Goal: Information Seeking & Learning: Learn about a topic

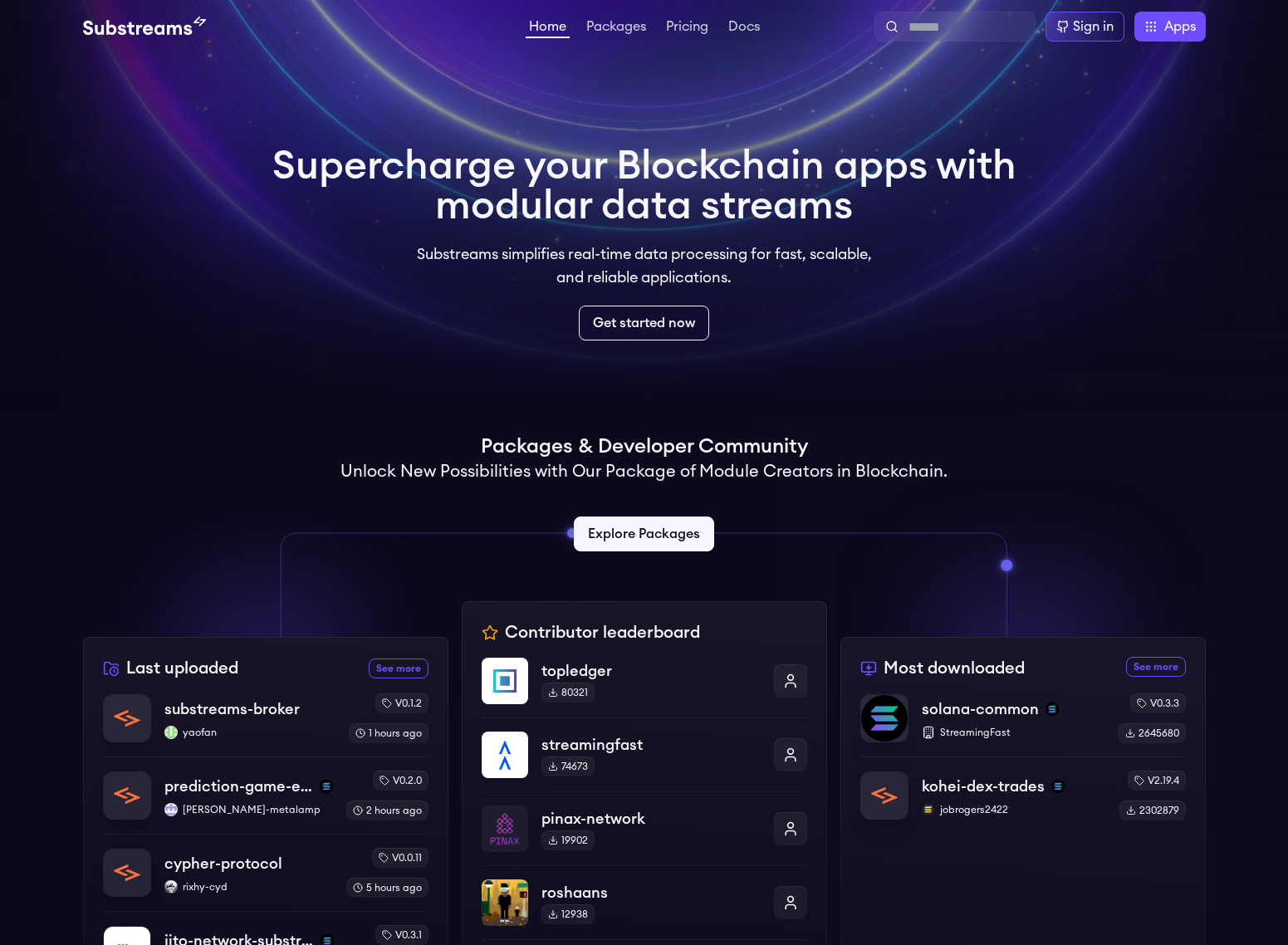
scroll to position [377, 0]
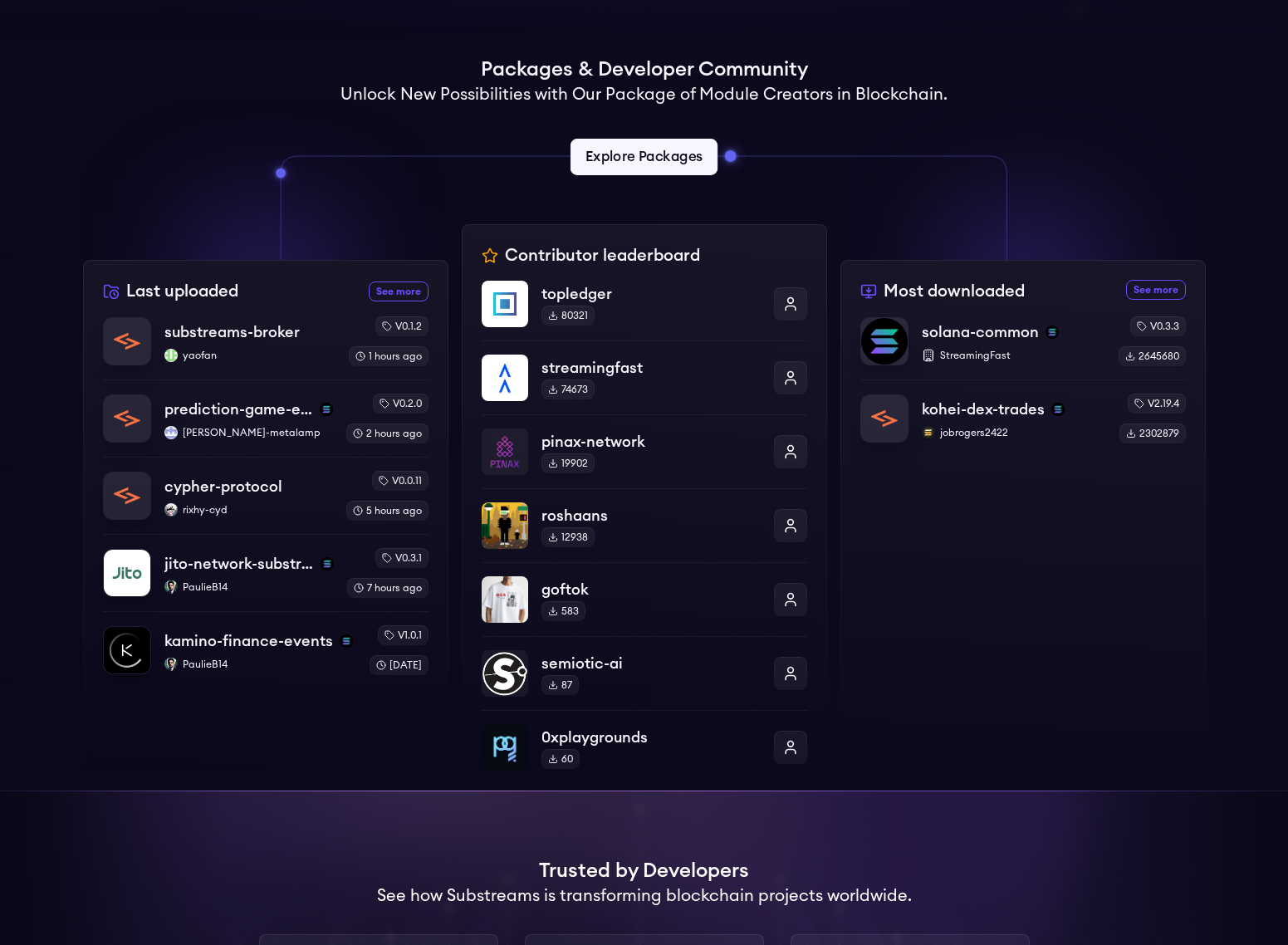
click at [646, 163] on link "Explore Packages" at bounding box center [644, 157] width 147 height 37
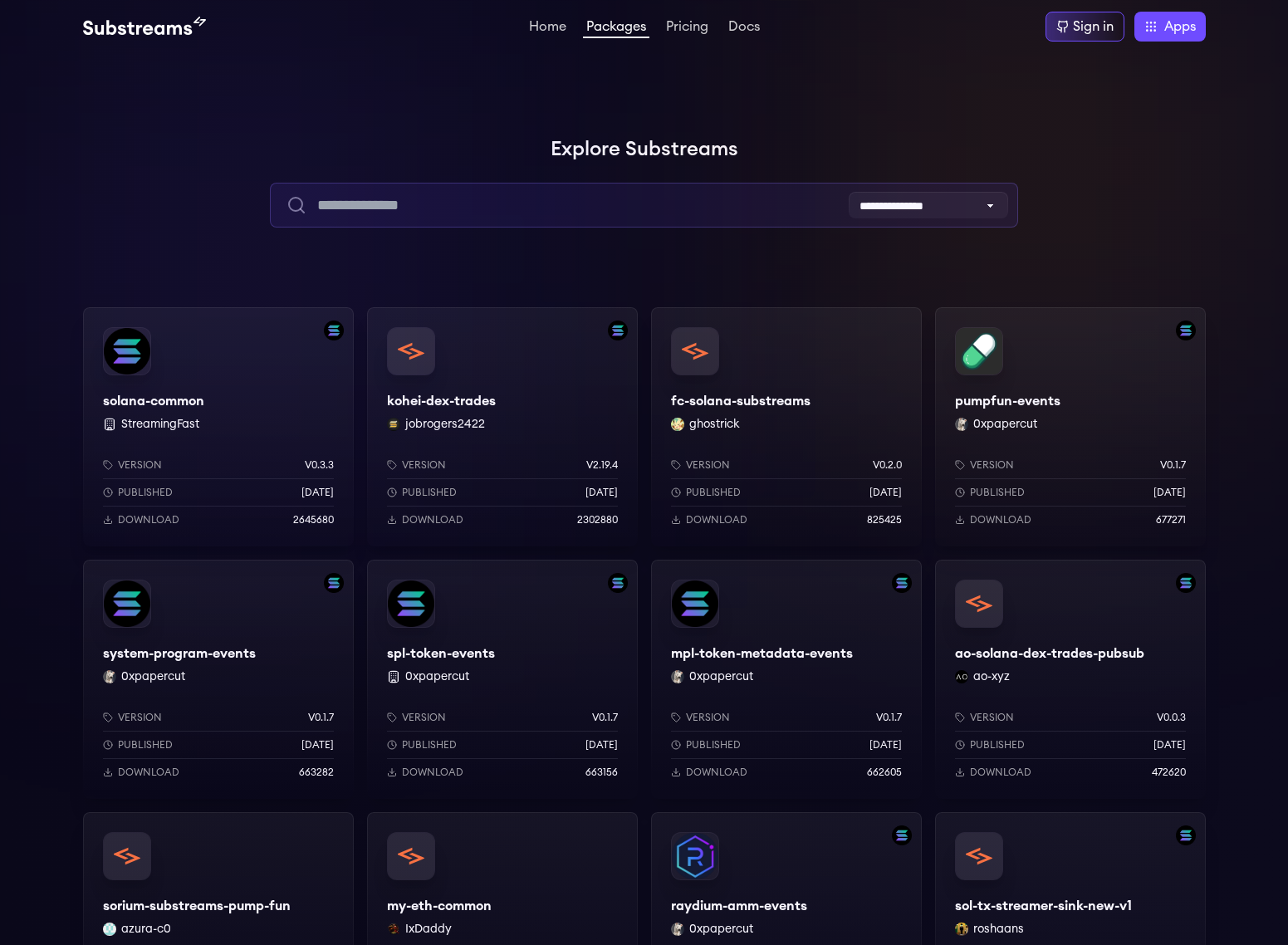
click at [567, 221] on input "text" at bounding box center [644, 205] width 748 height 45
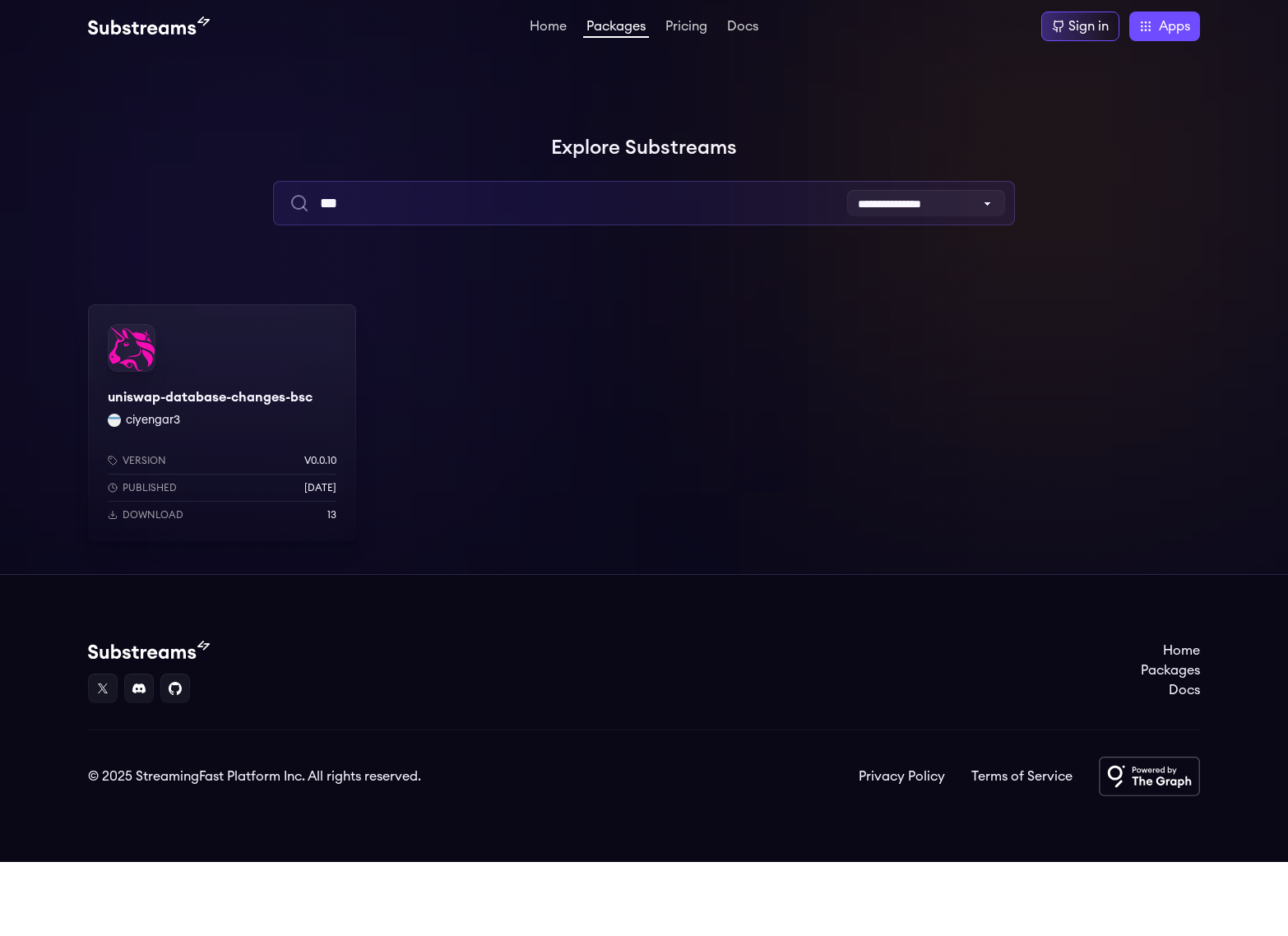
type input "***"
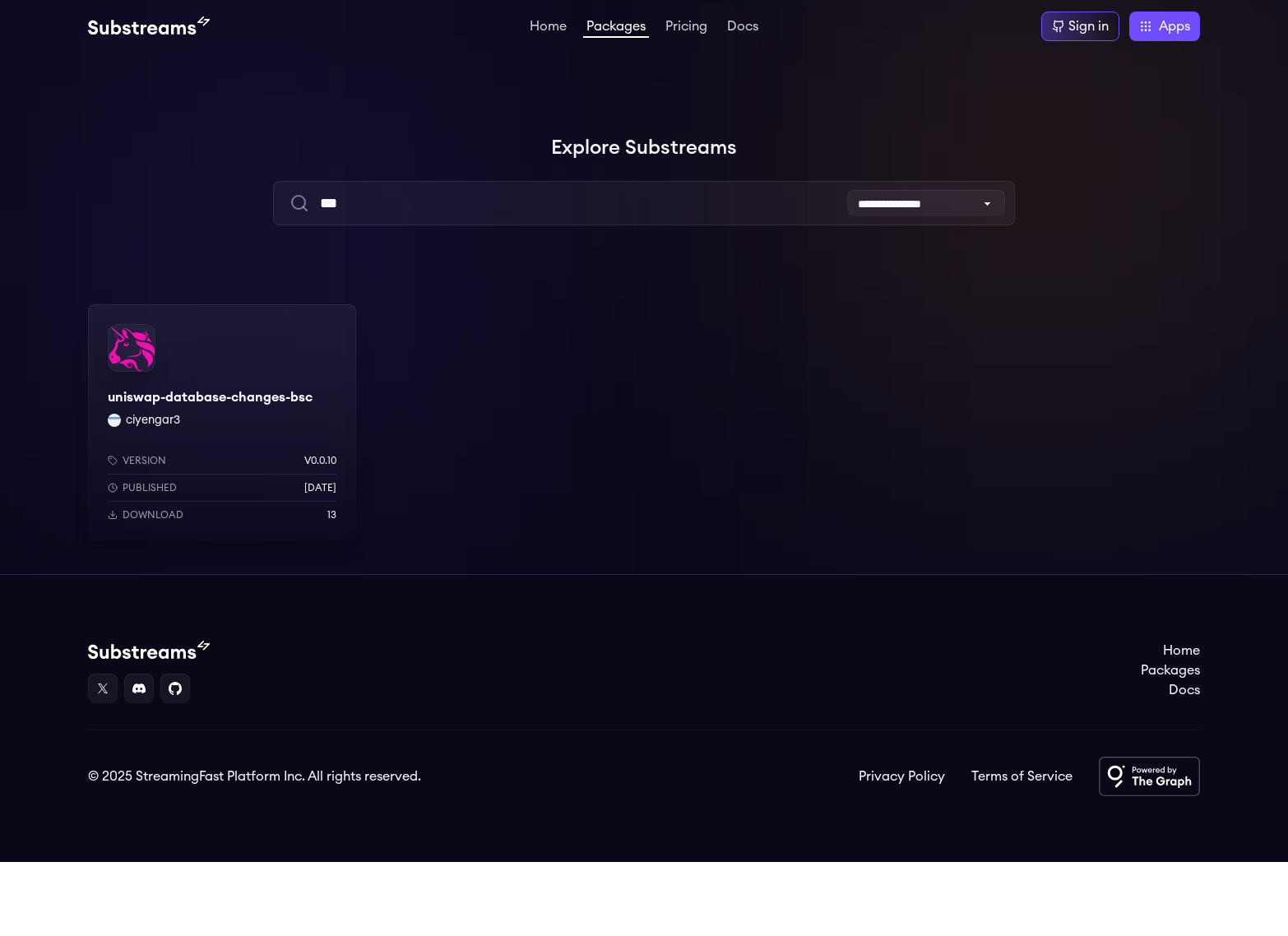
click at [233, 397] on div "uniswap-database-changes-bsc ciyengar3 Version v0.0.10 Published 3 weeks ago Do…" at bounding box center [223, 423] width 269 height 237
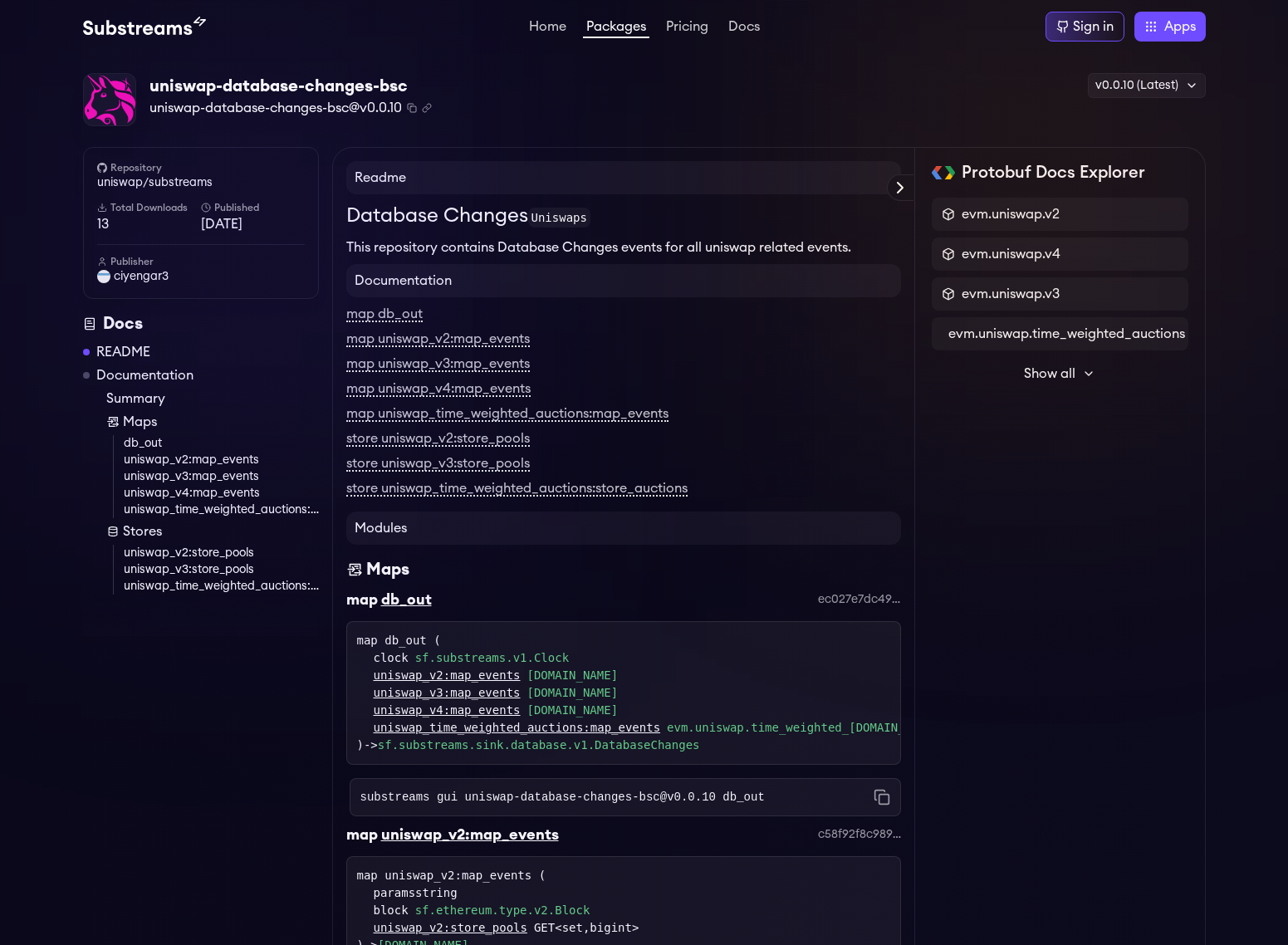
scroll to position [1, 0]
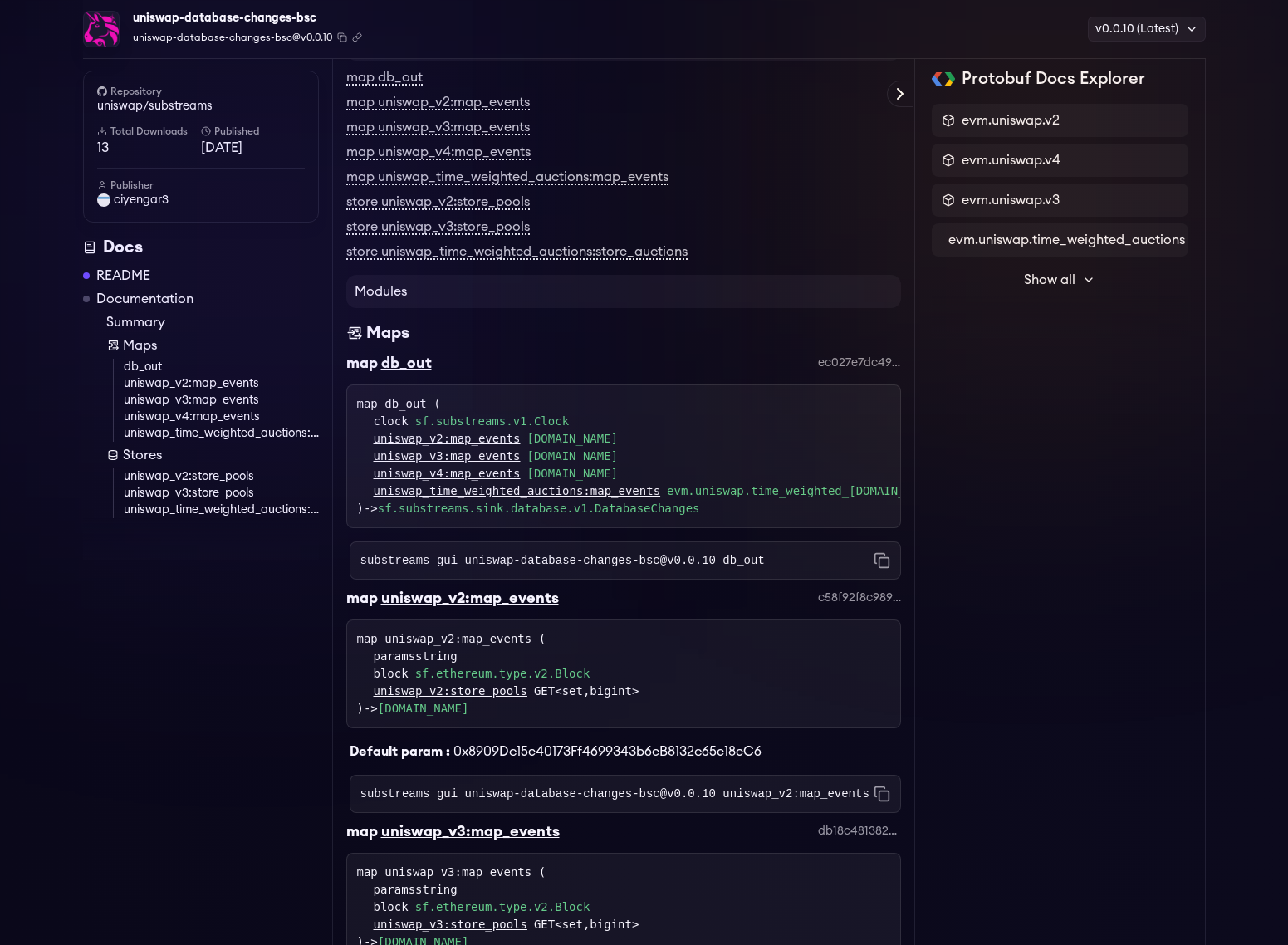
click at [200, 384] on link "uniswap_v2:map_events" at bounding box center [221, 383] width 195 height 17
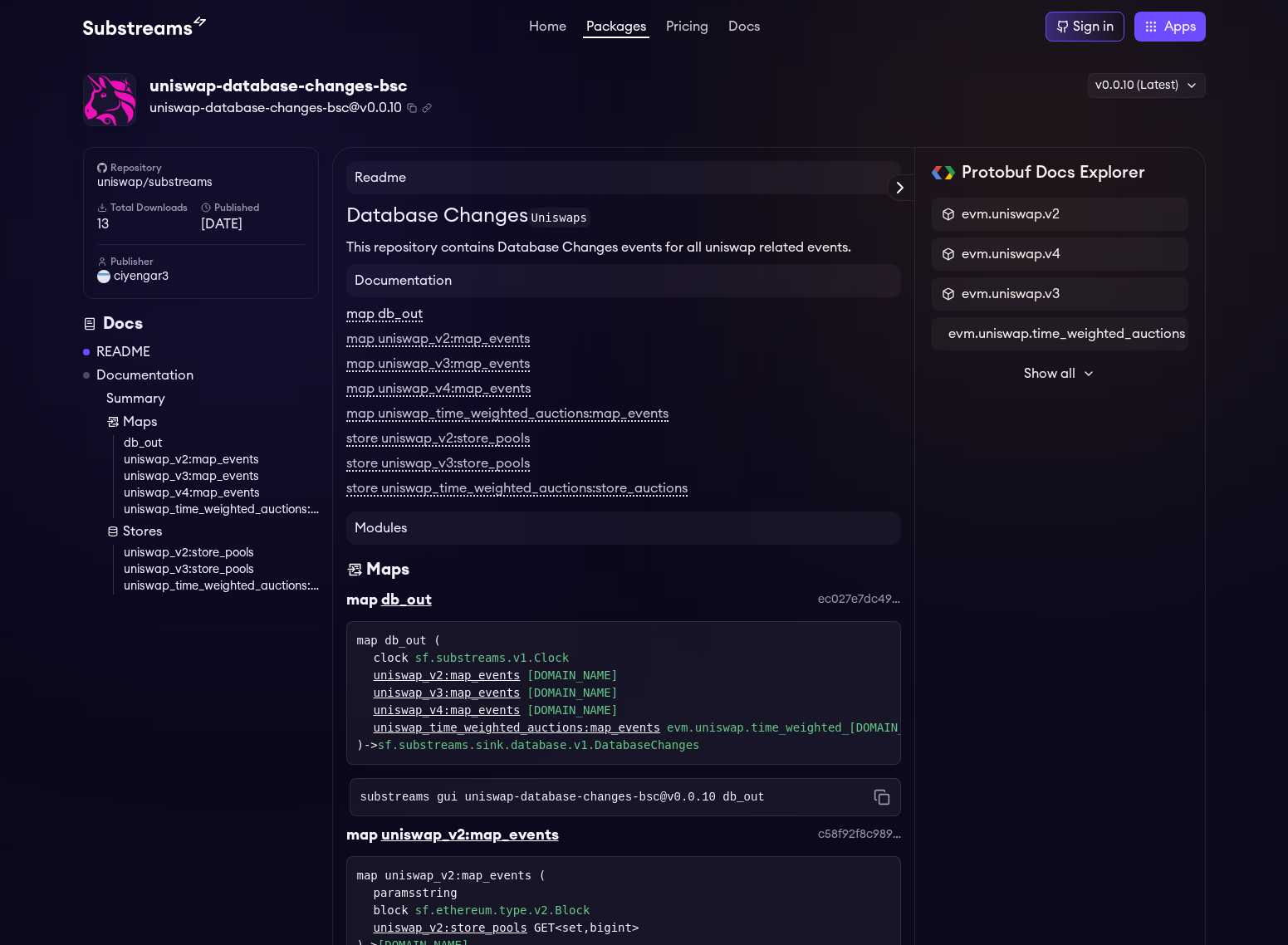
click at [386, 319] on link "map db_out" at bounding box center [384, 314] width 76 height 15
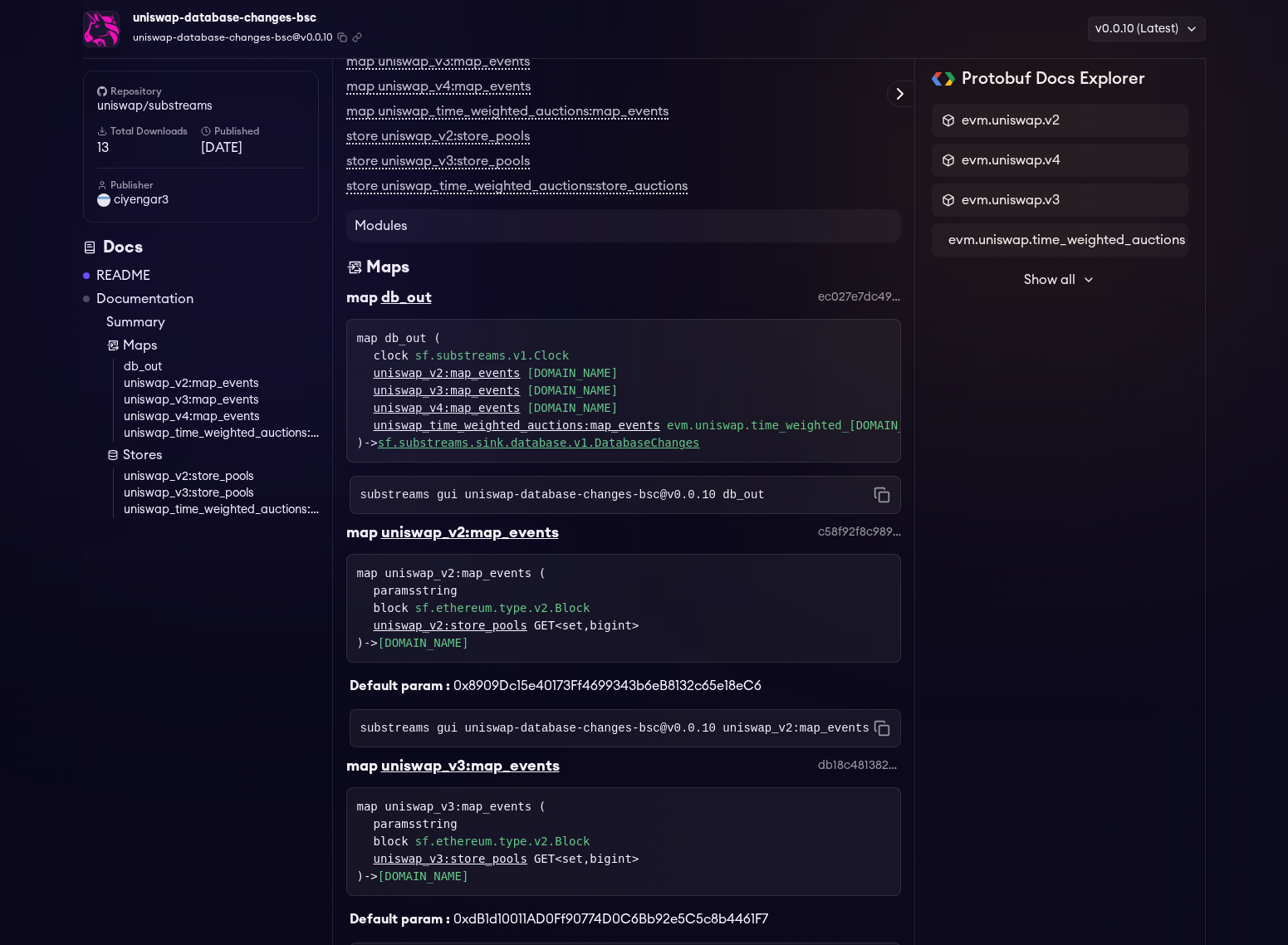
scroll to position [310, 0]
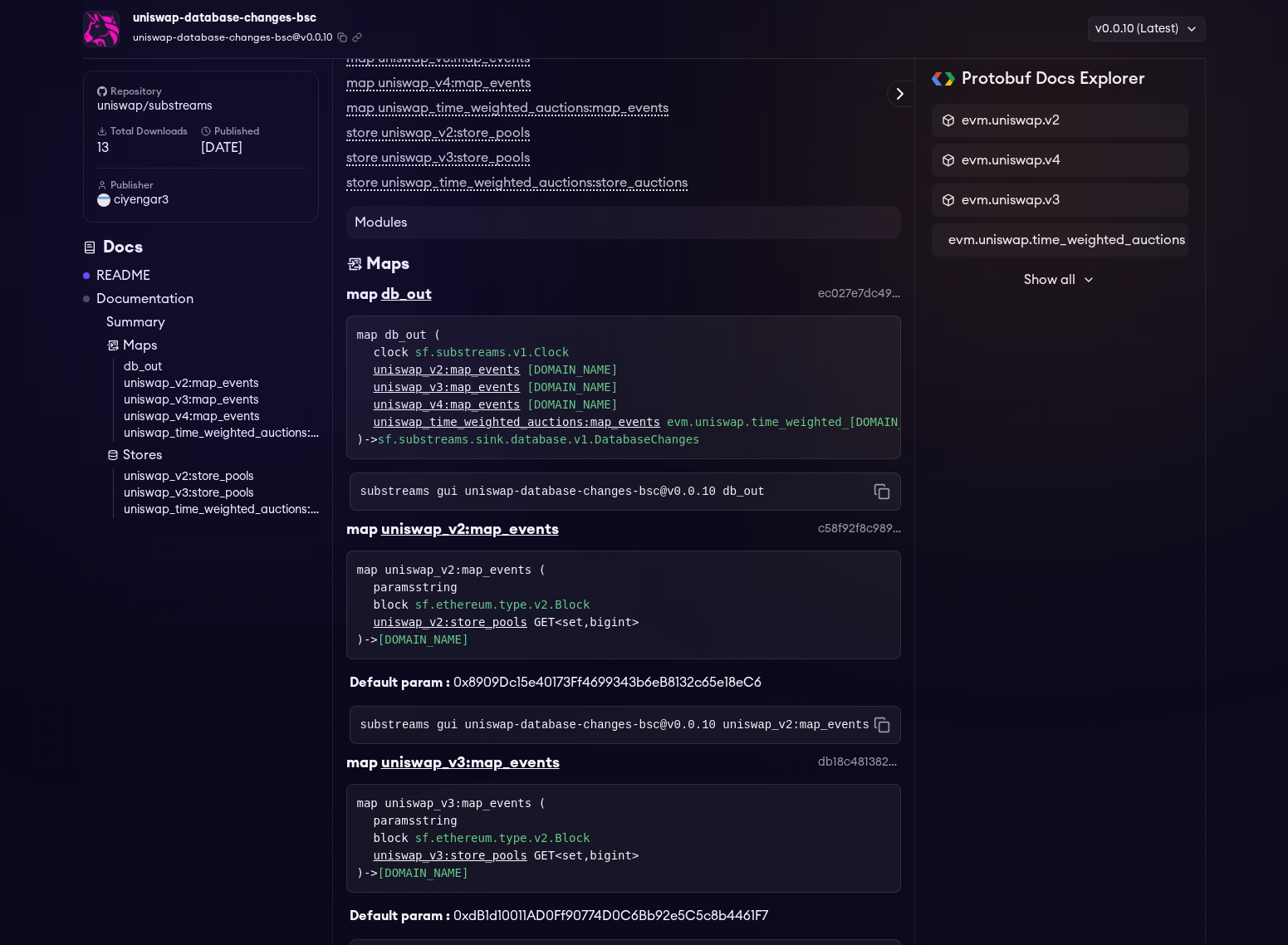
click at [619, 367] on link "[DOMAIN_NAME]" at bounding box center [573, 370] width 91 height 17
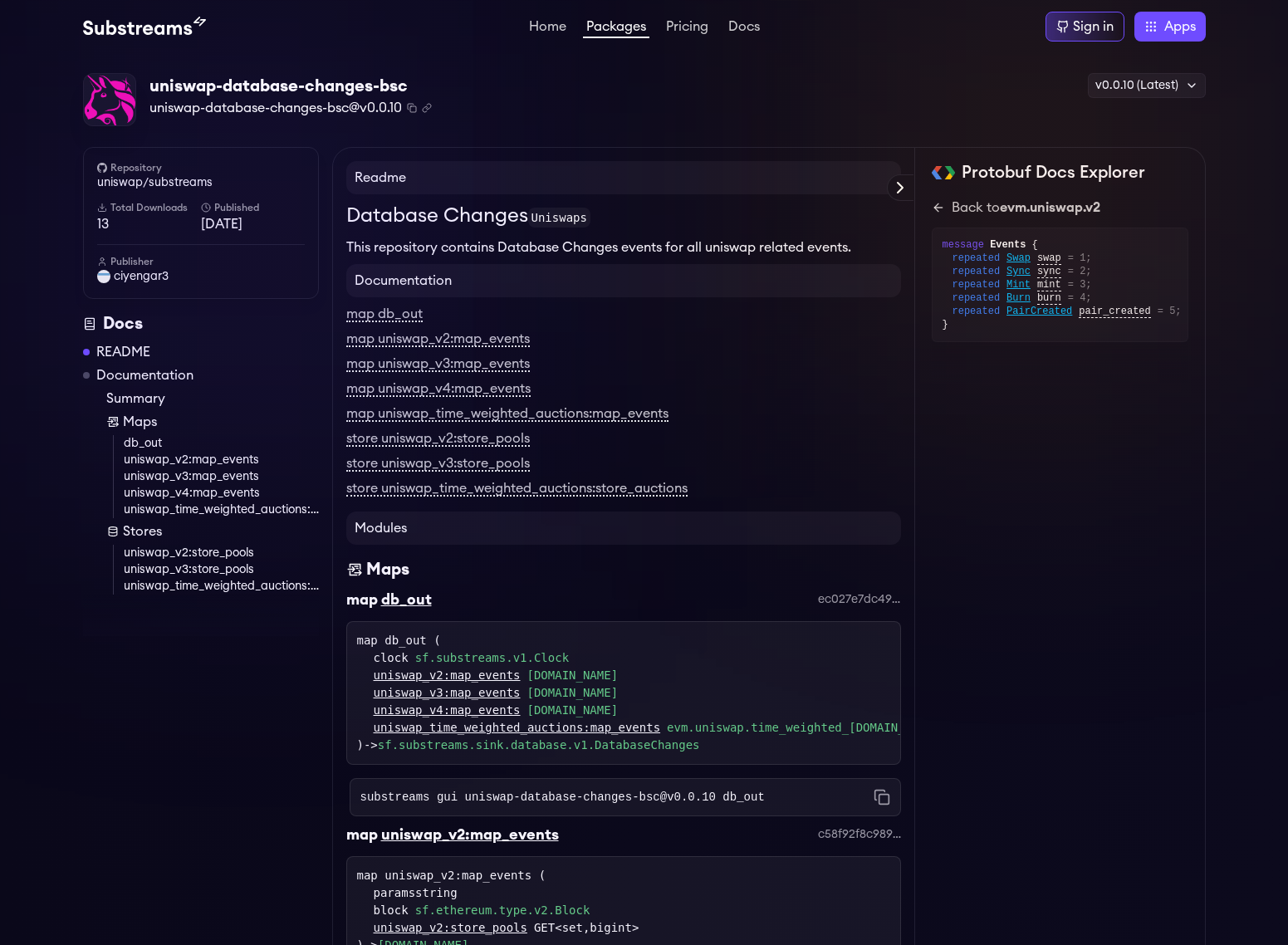
click at [243, 463] on link "uniswap_v2:map_events" at bounding box center [221, 460] width 195 height 17
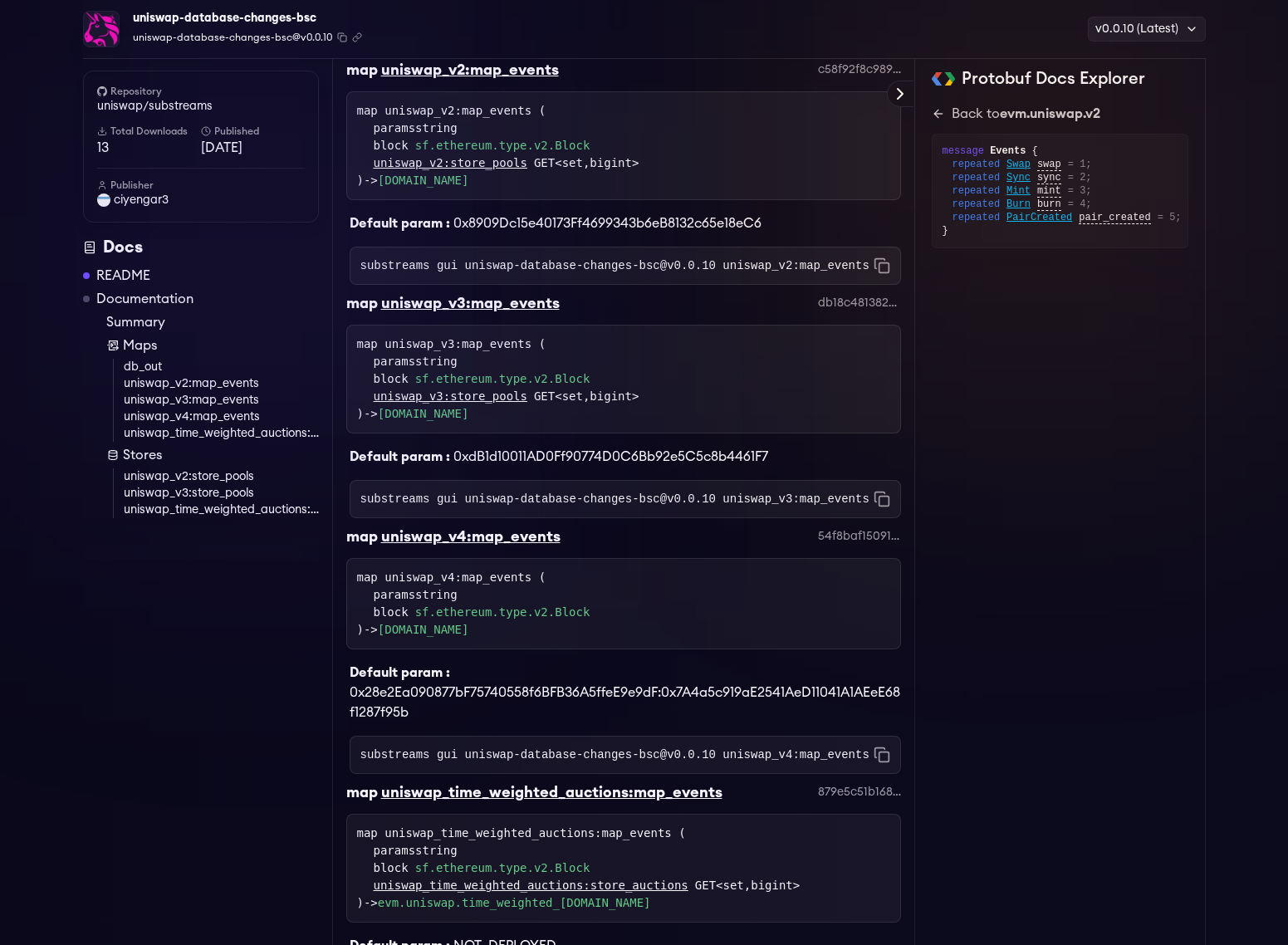
click at [219, 476] on link "uniswap_v2:store_pools" at bounding box center [221, 476] width 195 height 17
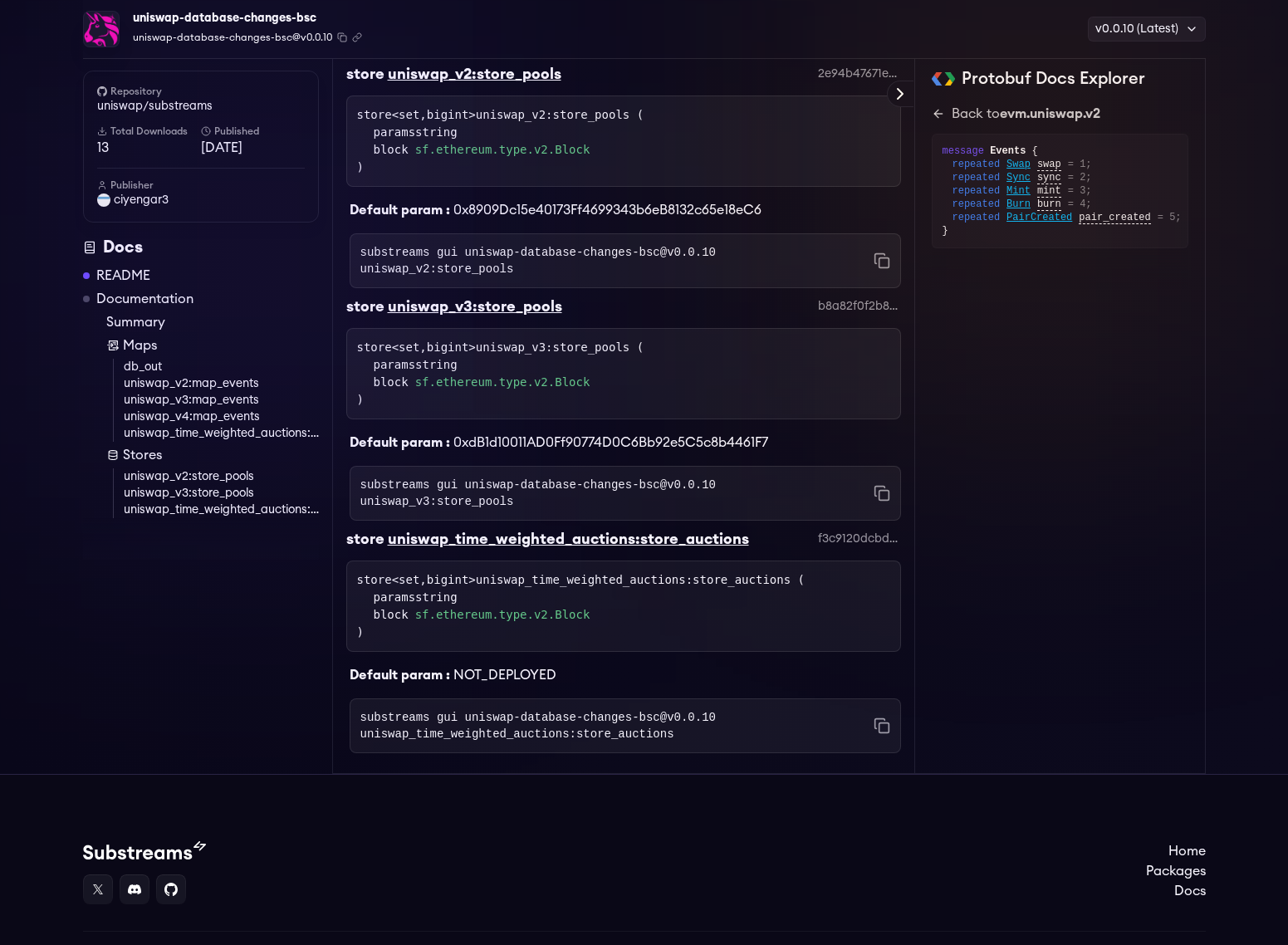
scroll to position [1783, 0]
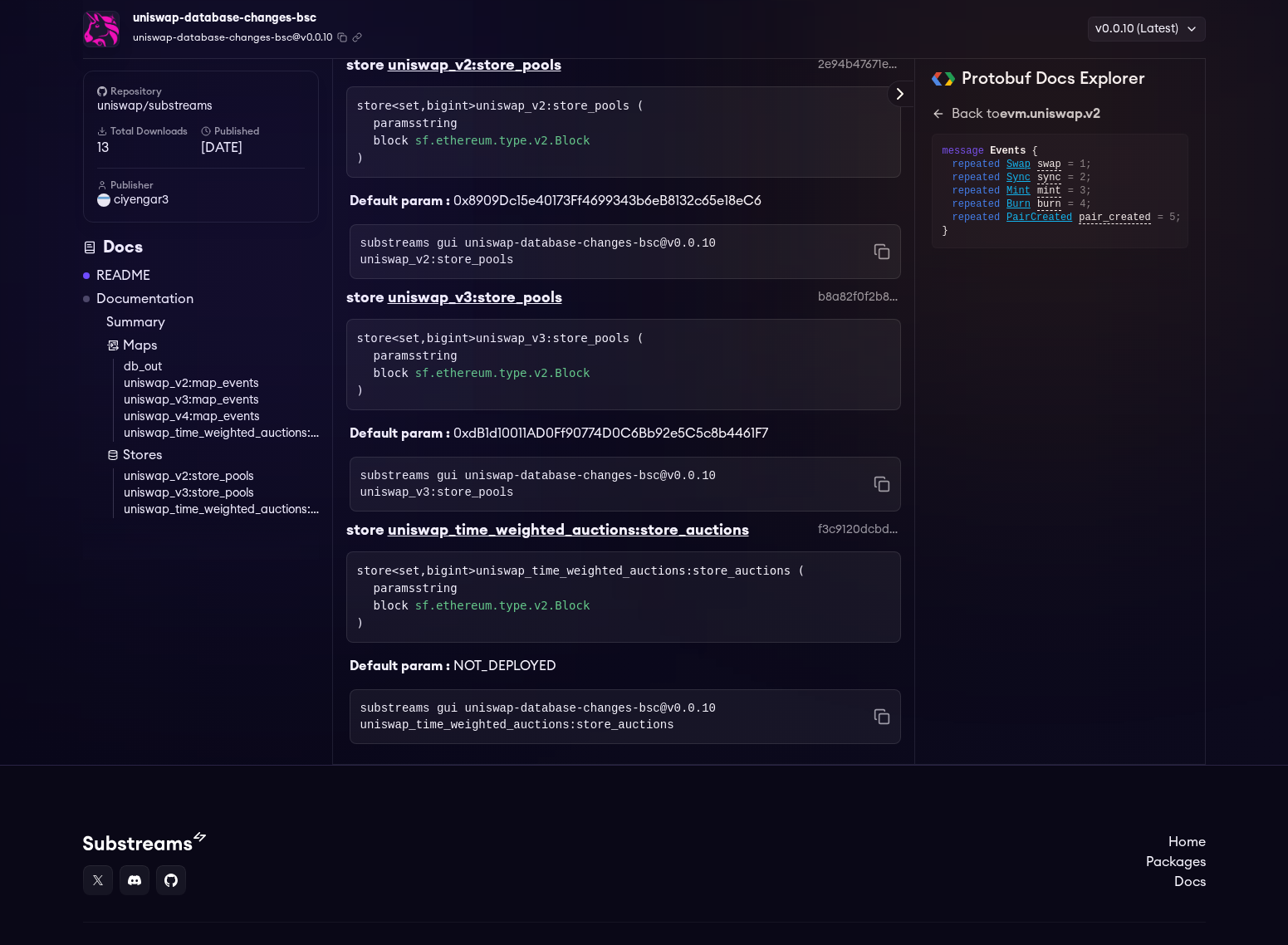
click at [610, 440] on span "0xdB1d10011AD0Ff90774D0C6Bb92e5C5c8b4461F7" at bounding box center [611, 433] width 315 height 13
click at [503, 427] on div "Default param : 0xdB1d10011AD0Ff90774D0C6Bb92e5C5c8b4461F7" at bounding box center [623, 427] width 554 height 33
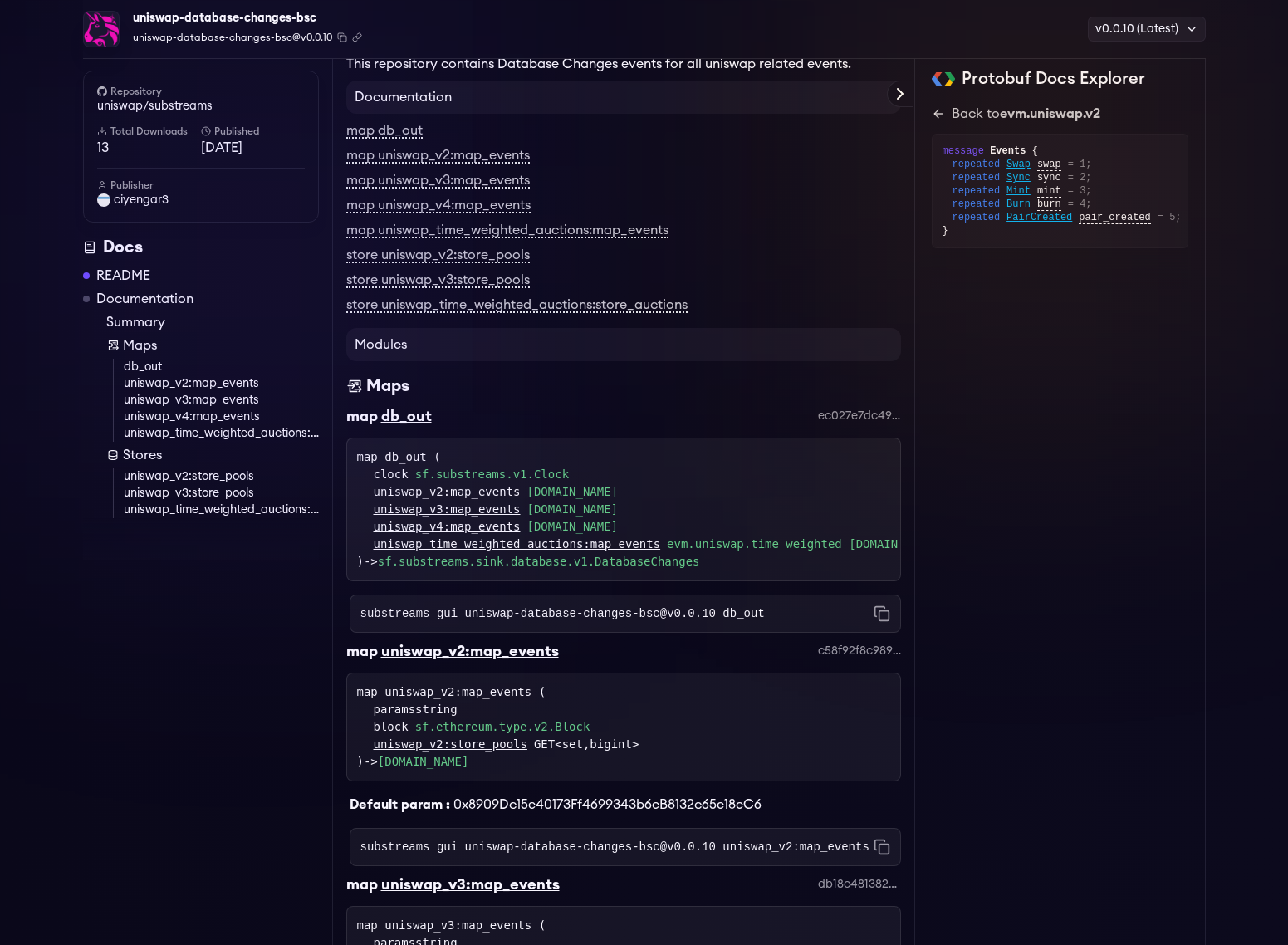
scroll to position [0, 0]
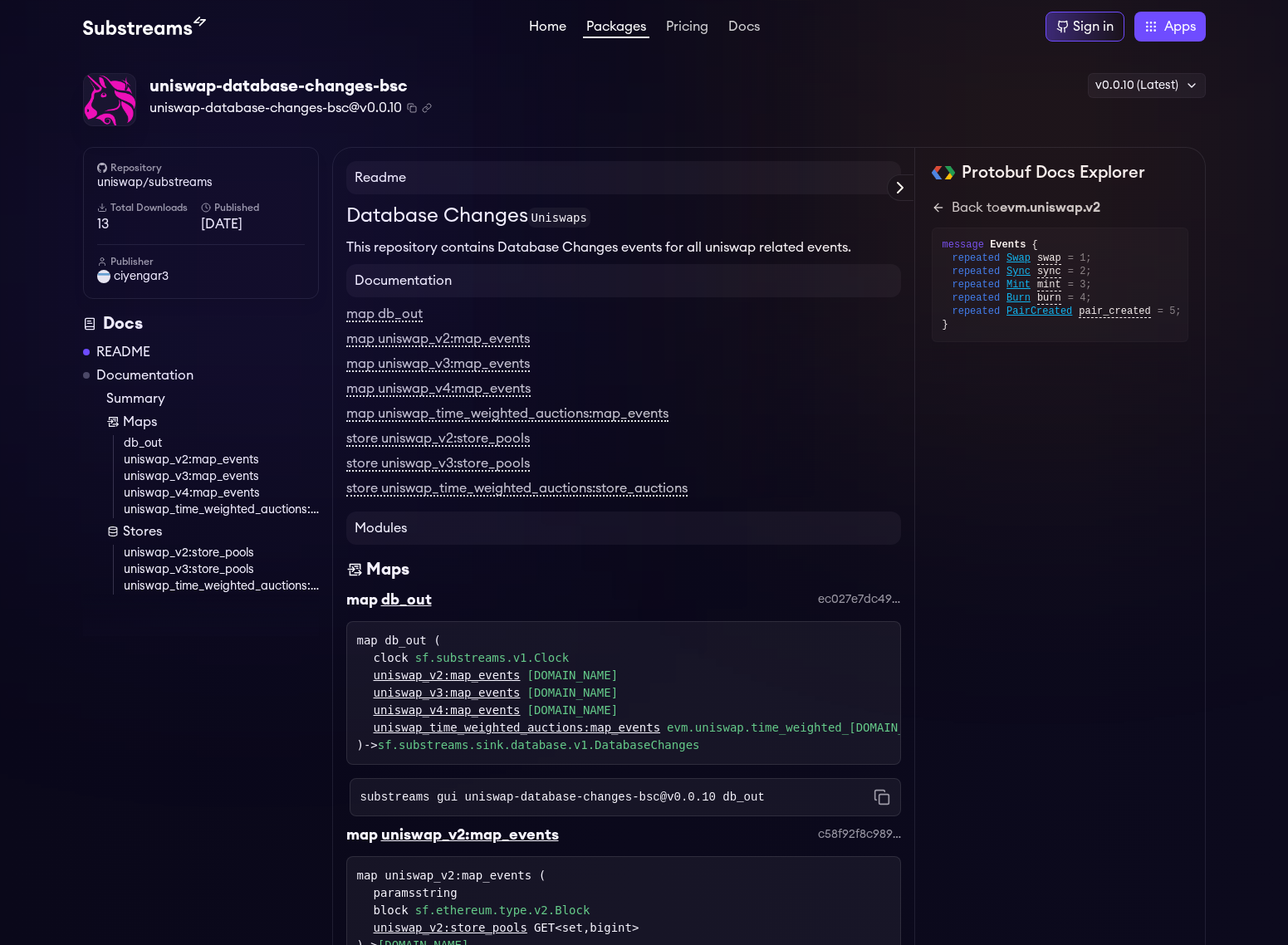
click at [530, 31] on link "Home" at bounding box center [547, 28] width 44 height 17
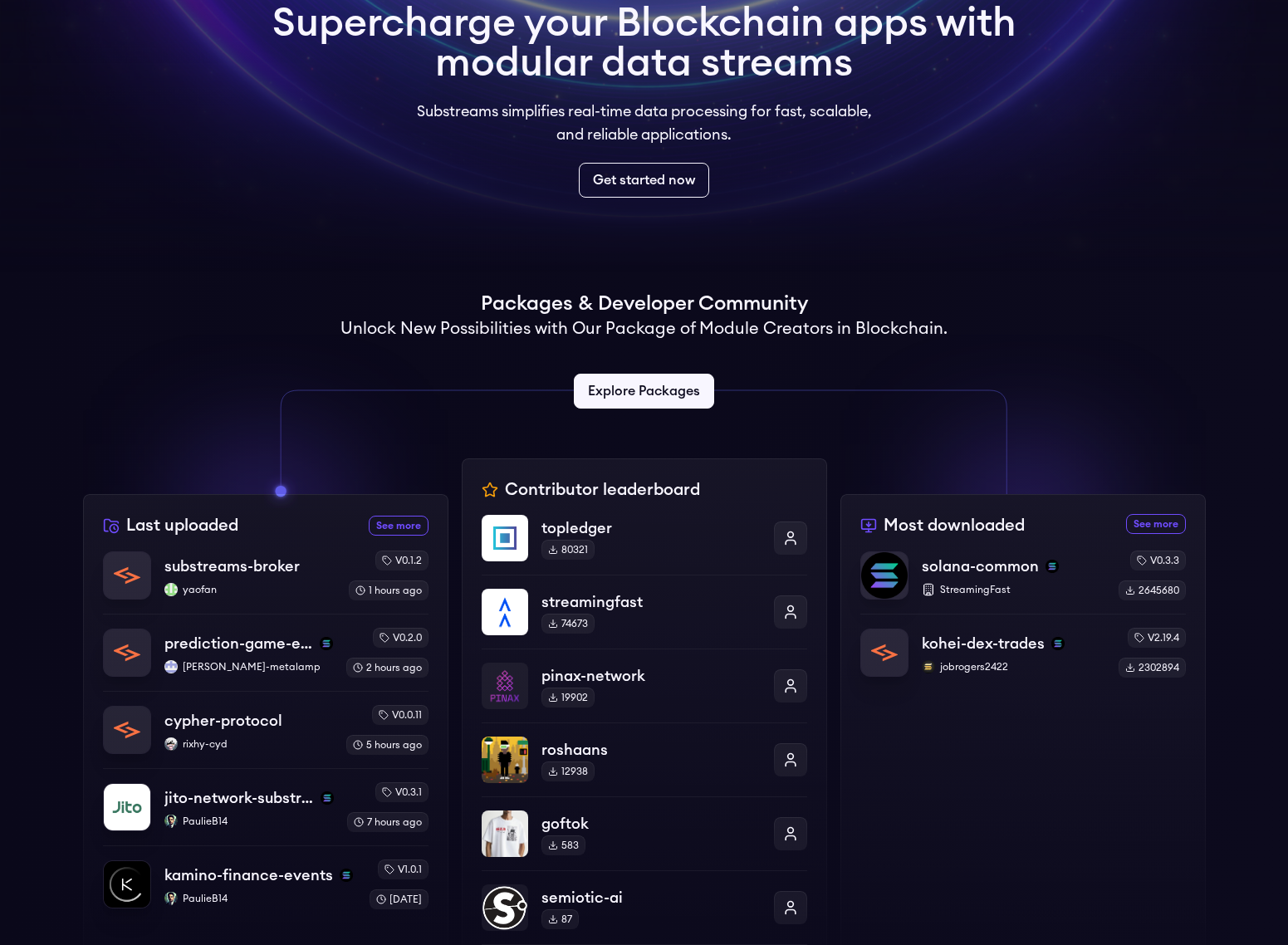
scroll to position [188, 0]
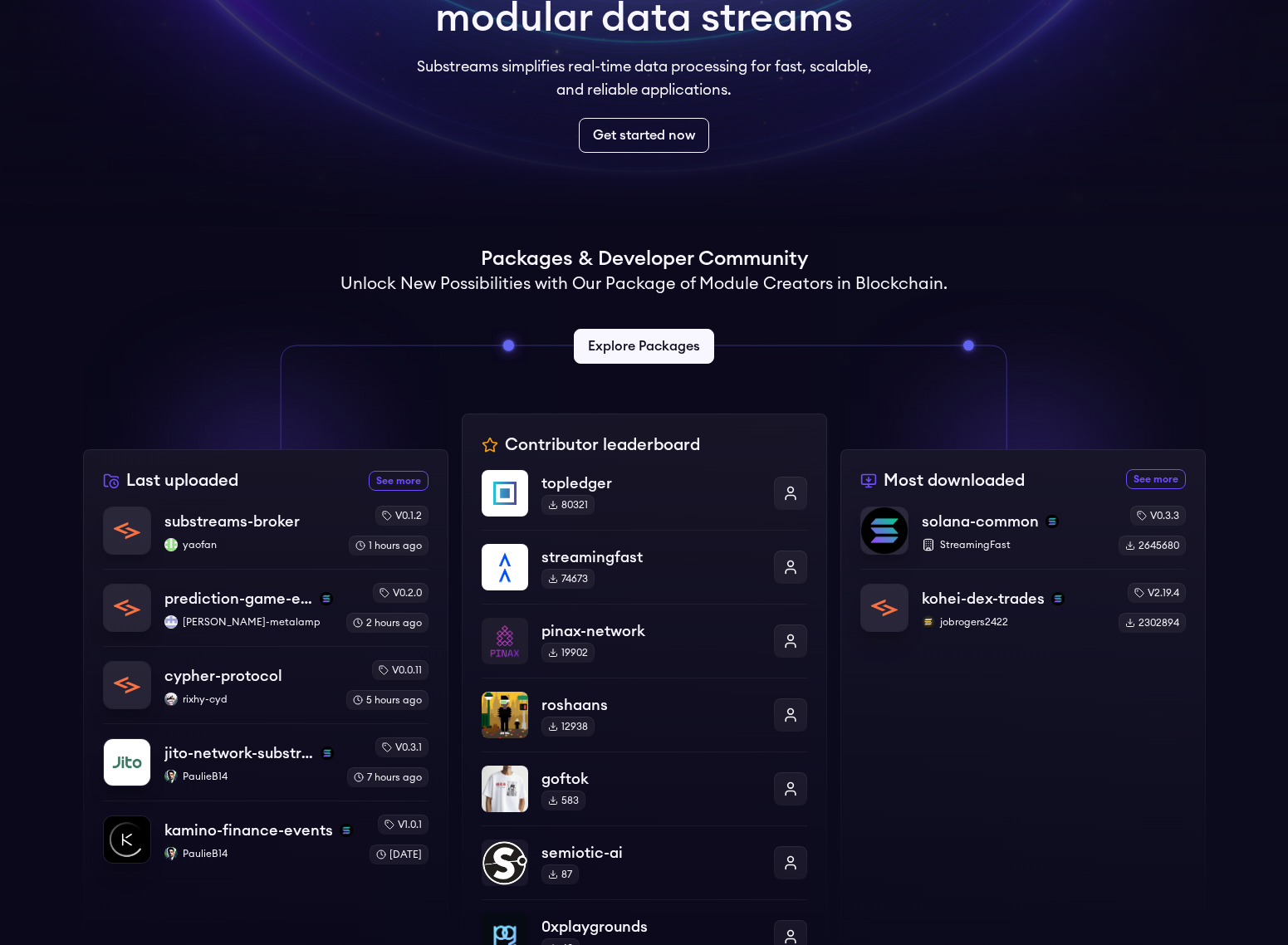
click at [676, 365] on icon at bounding box center [644, 397] width 762 height 104
click at [671, 354] on link "Explore Packages" at bounding box center [644, 346] width 147 height 37
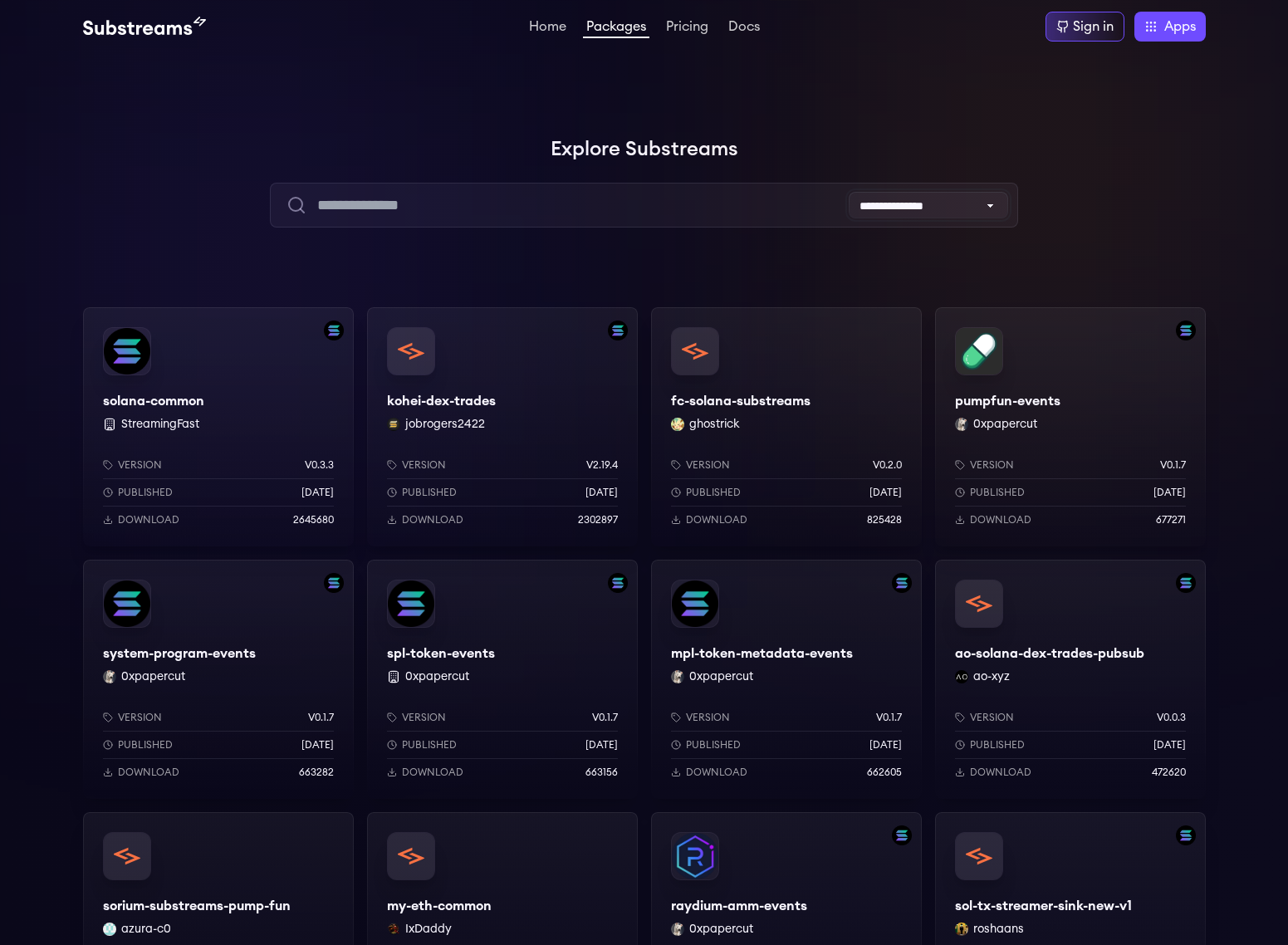
click at [937, 214] on select "**********" at bounding box center [929, 205] width 159 height 26
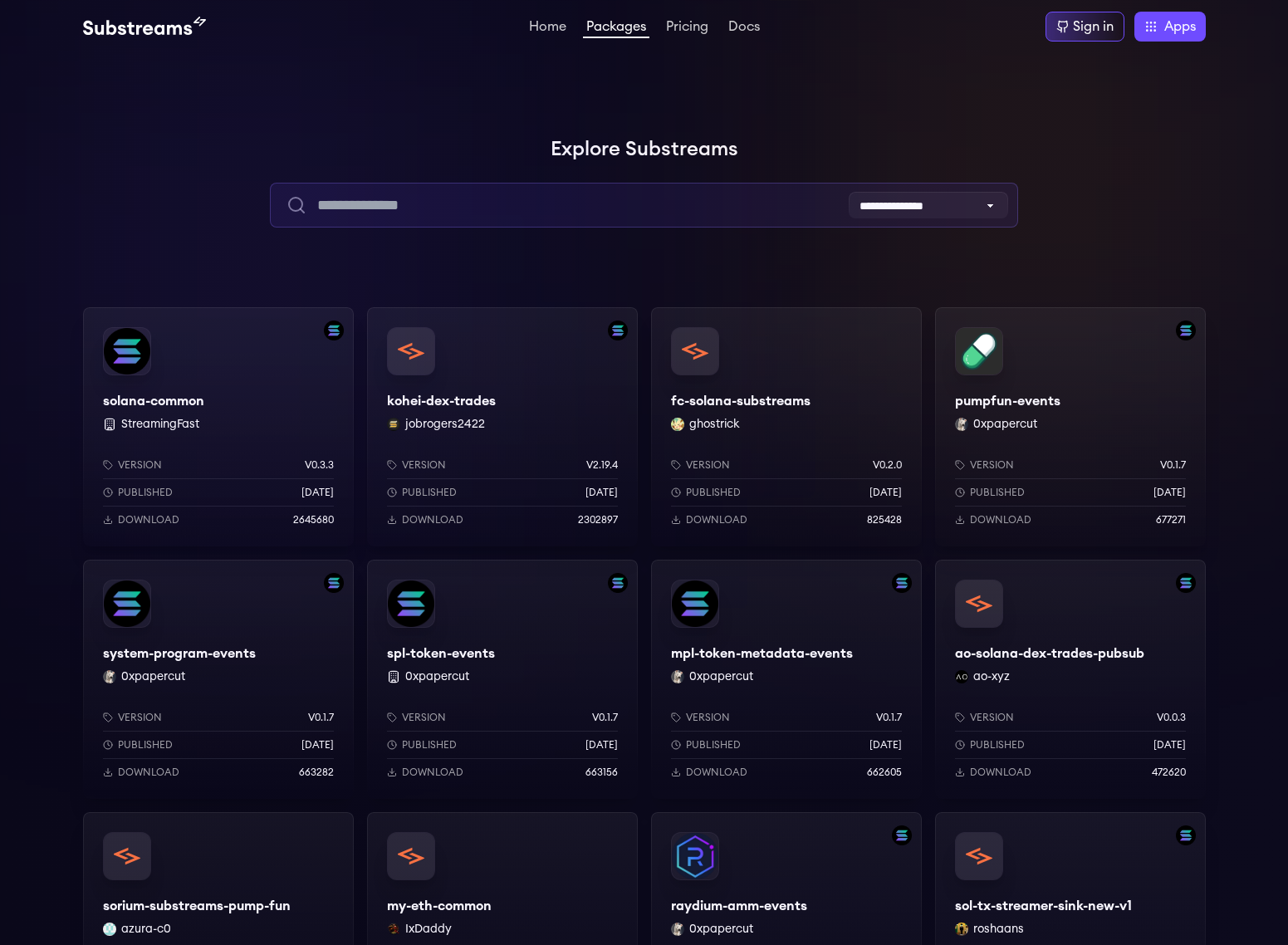
click at [468, 205] on input "text" at bounding box center [644, 205] width 748 height 45
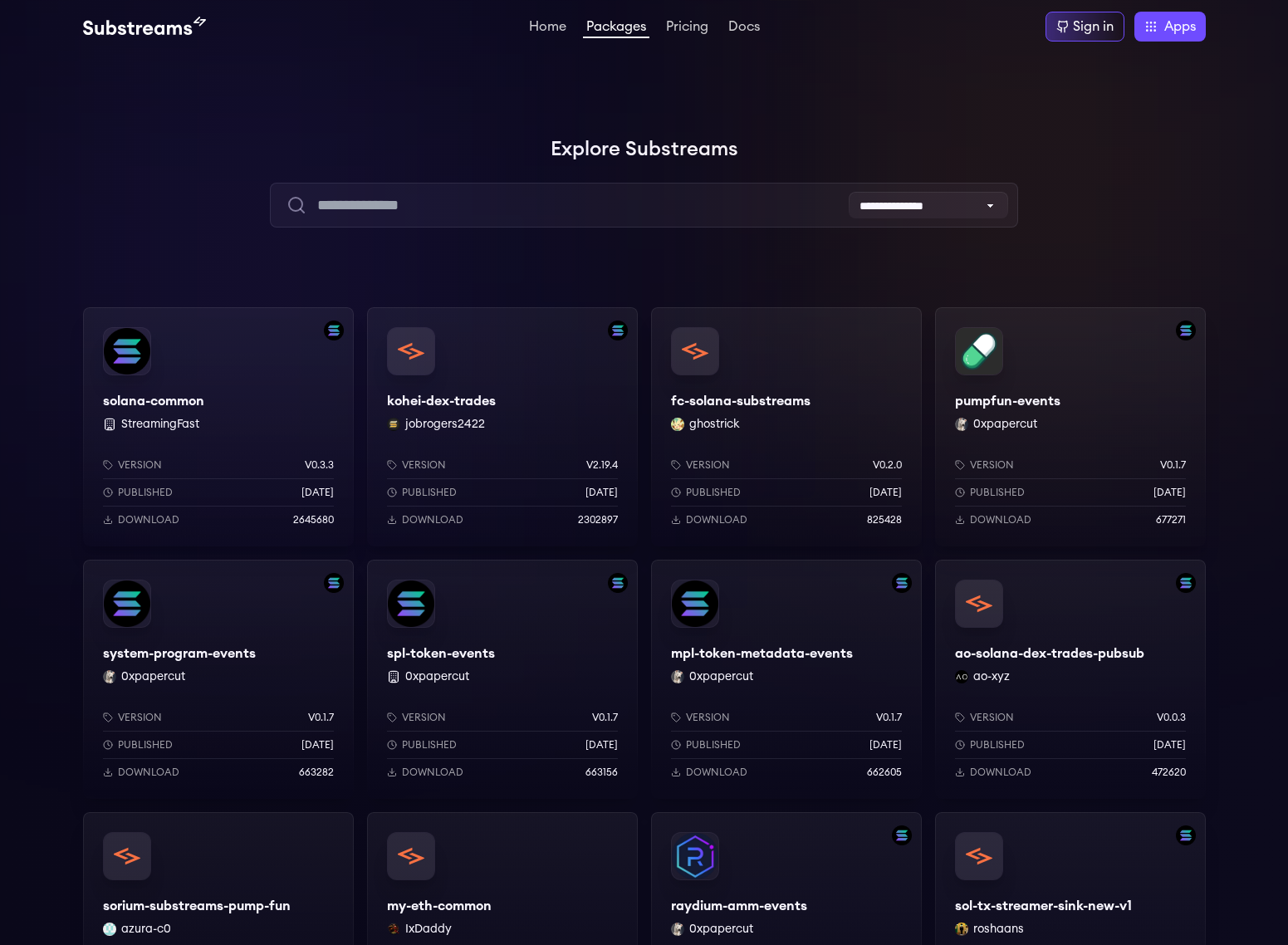
click at [535, 154] on h1 "Explore Substreams" at bounding box center [644, 149] width 1123 height 33
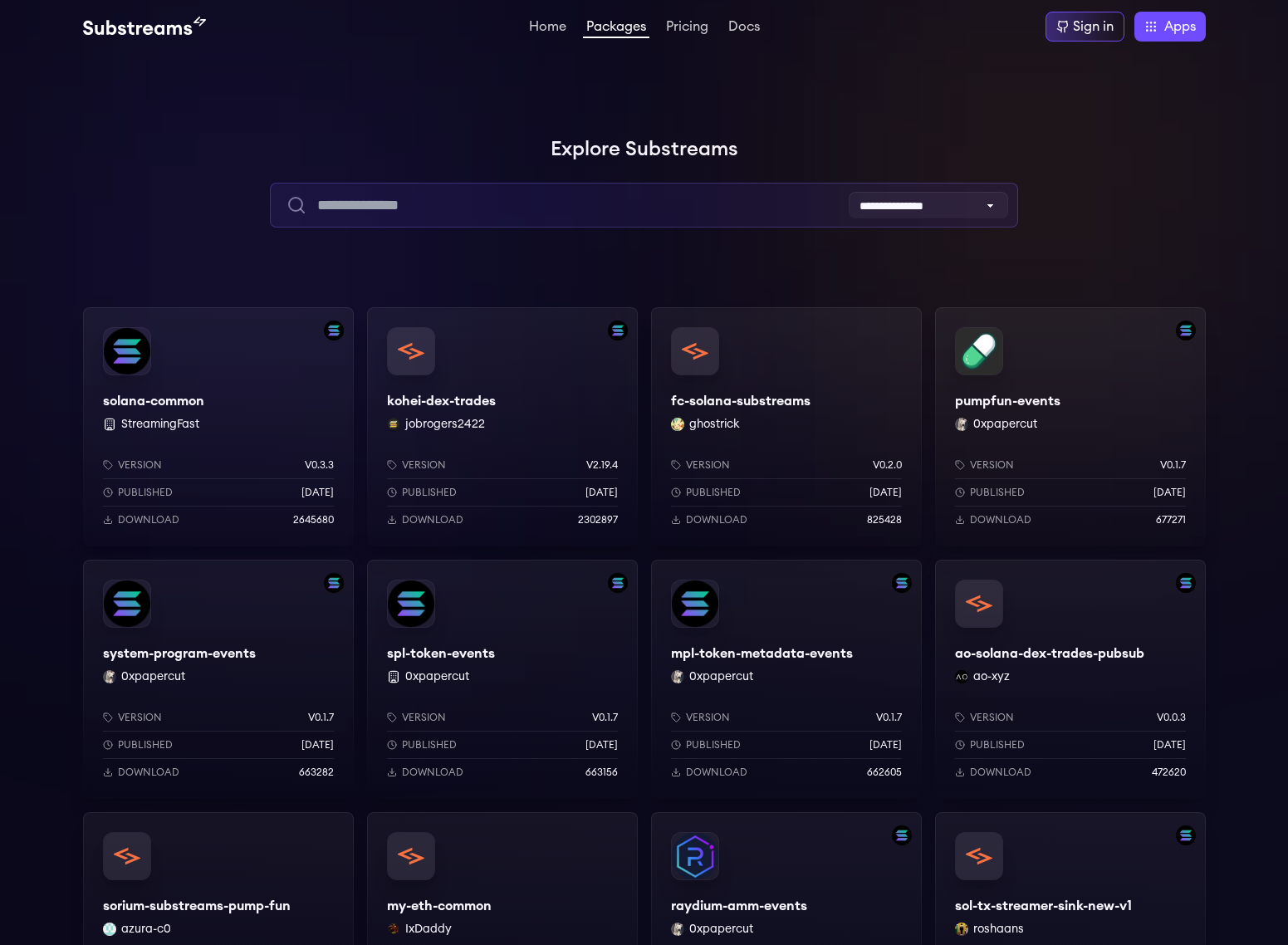
click at [466, 191] on input "text" at bounding box center [644, 205] width 748 height 45
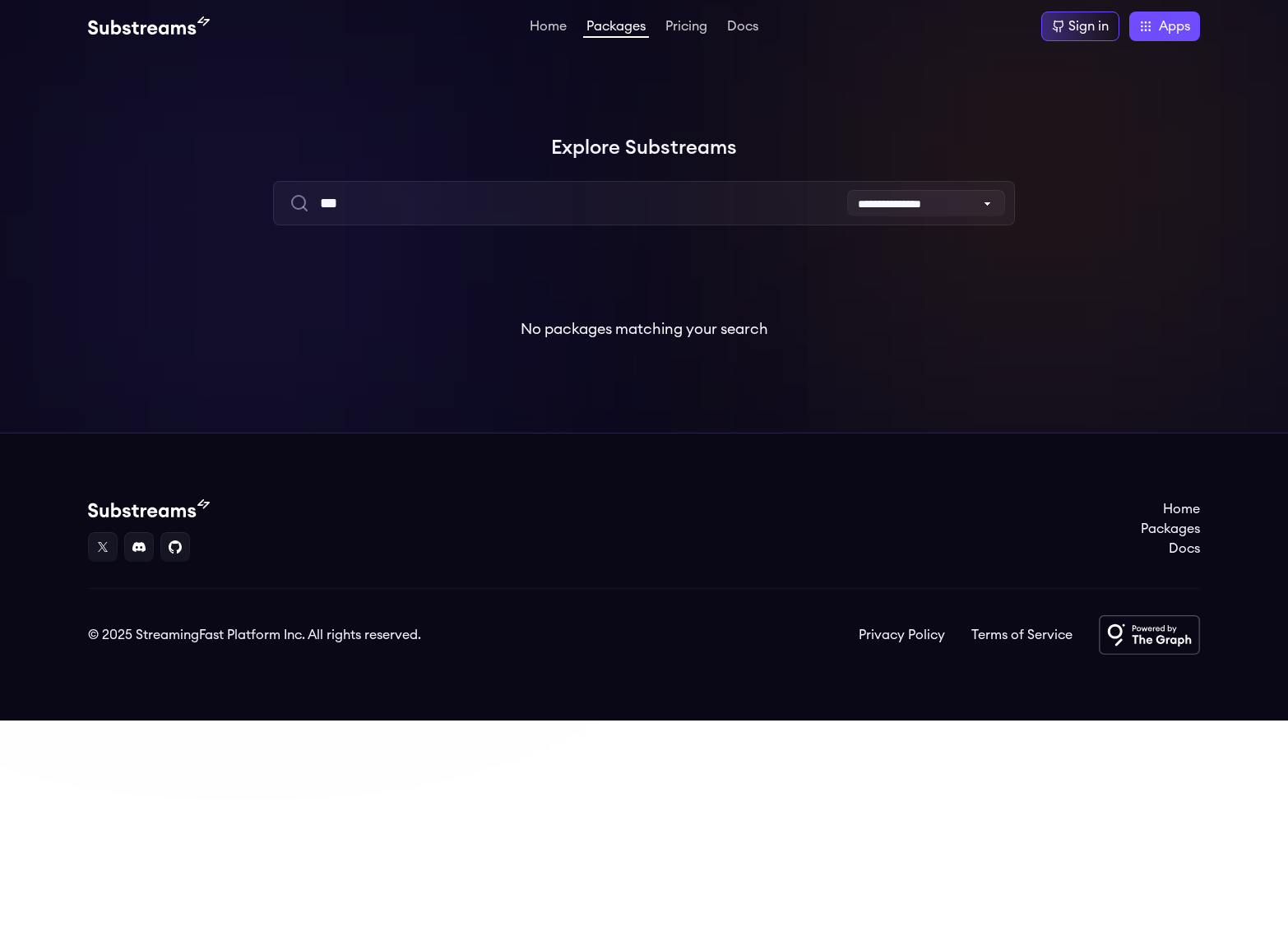
click at [483, 242] on div at bounding box center [247, 247] width 494 height 494
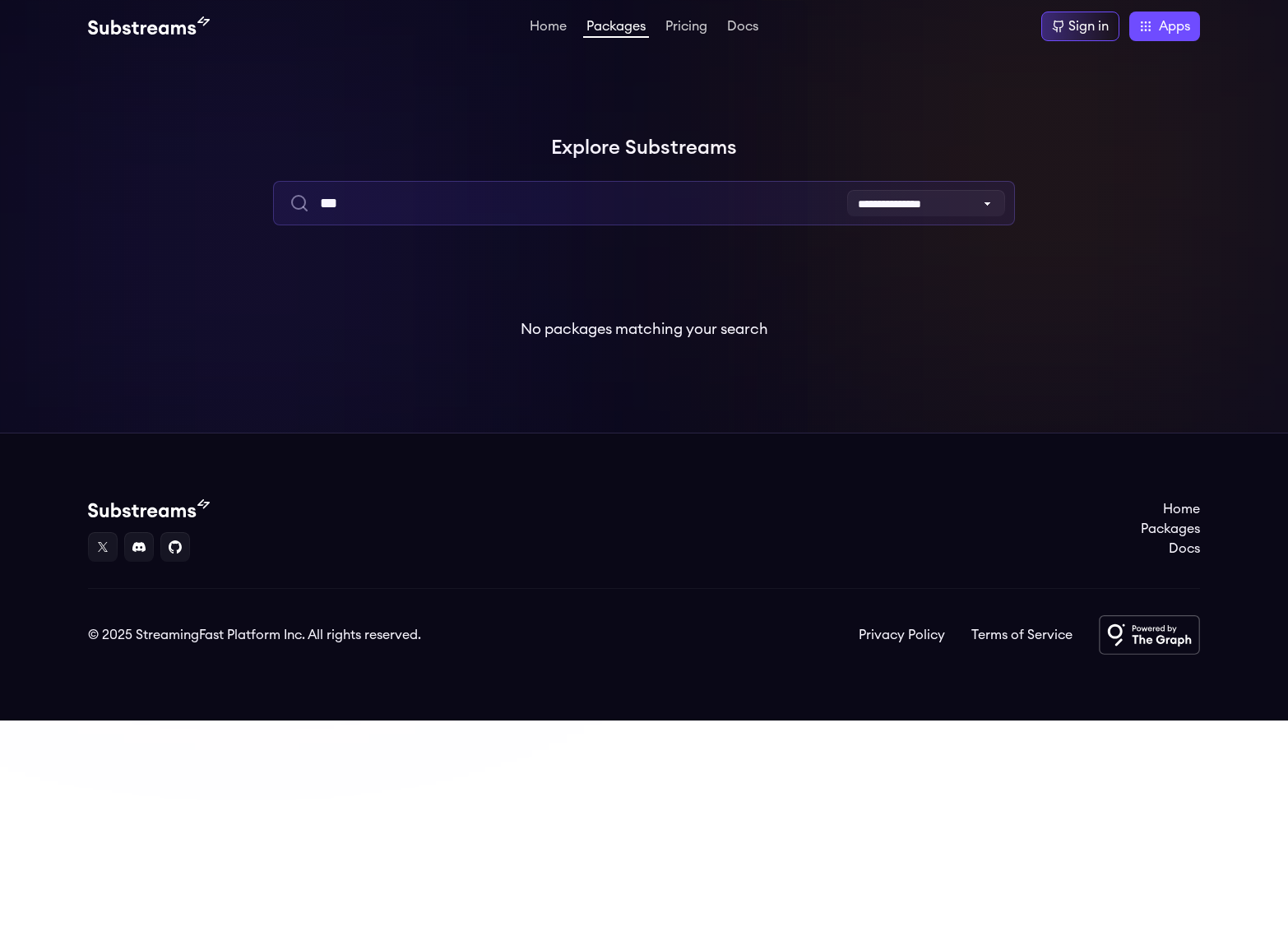
click at [424, 203] on input "***" at bounding box center [644, 203] width 741 height 44
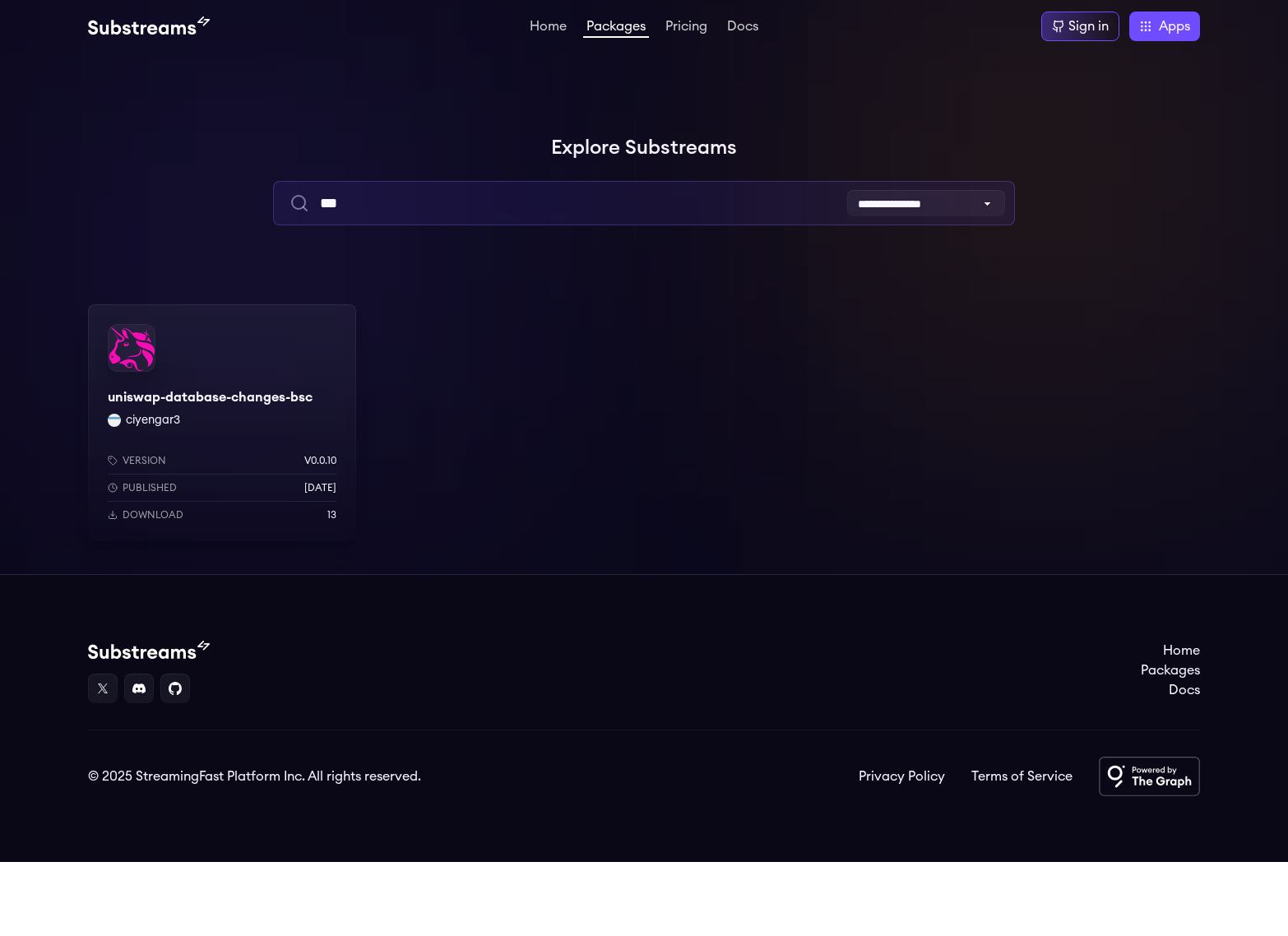
type input "***"
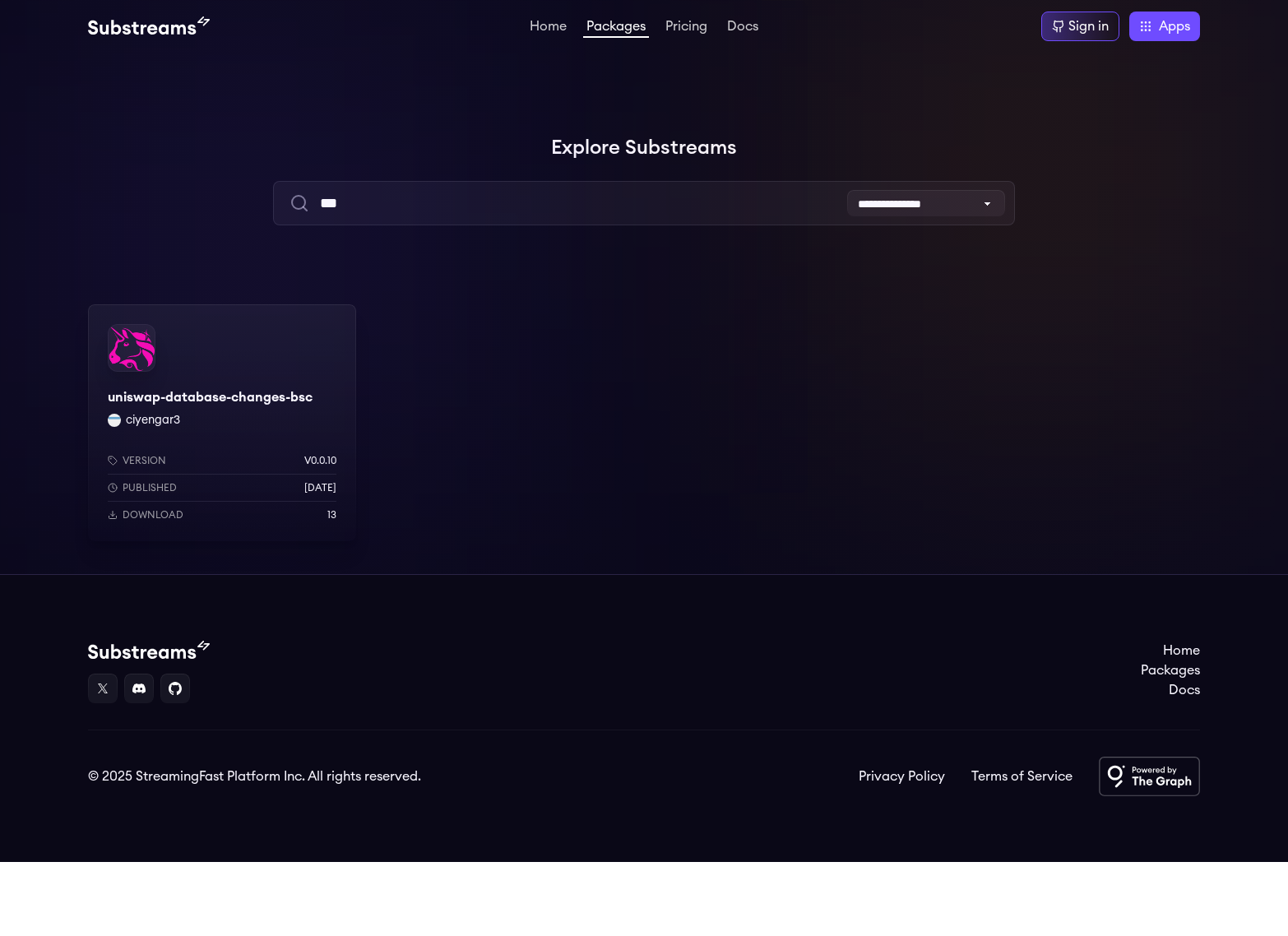
click at [314, 396] on div "uniswap-database-changes-bsc ciyengar3 Version v0.0.10 Published 3 weeks ago Do…" at bounding box center [223, 423] width 269 height 237
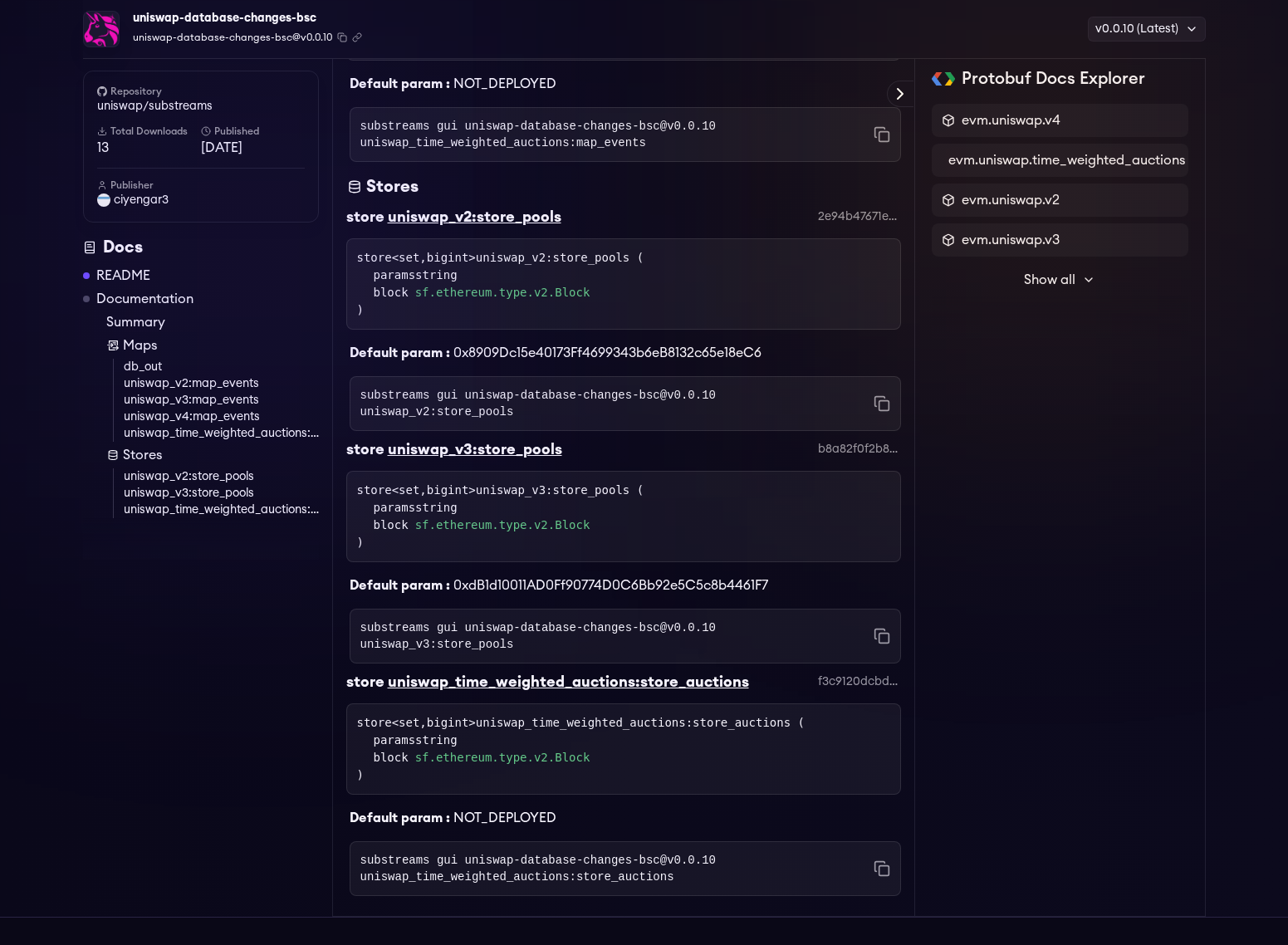
scroll to position [1609, 0]
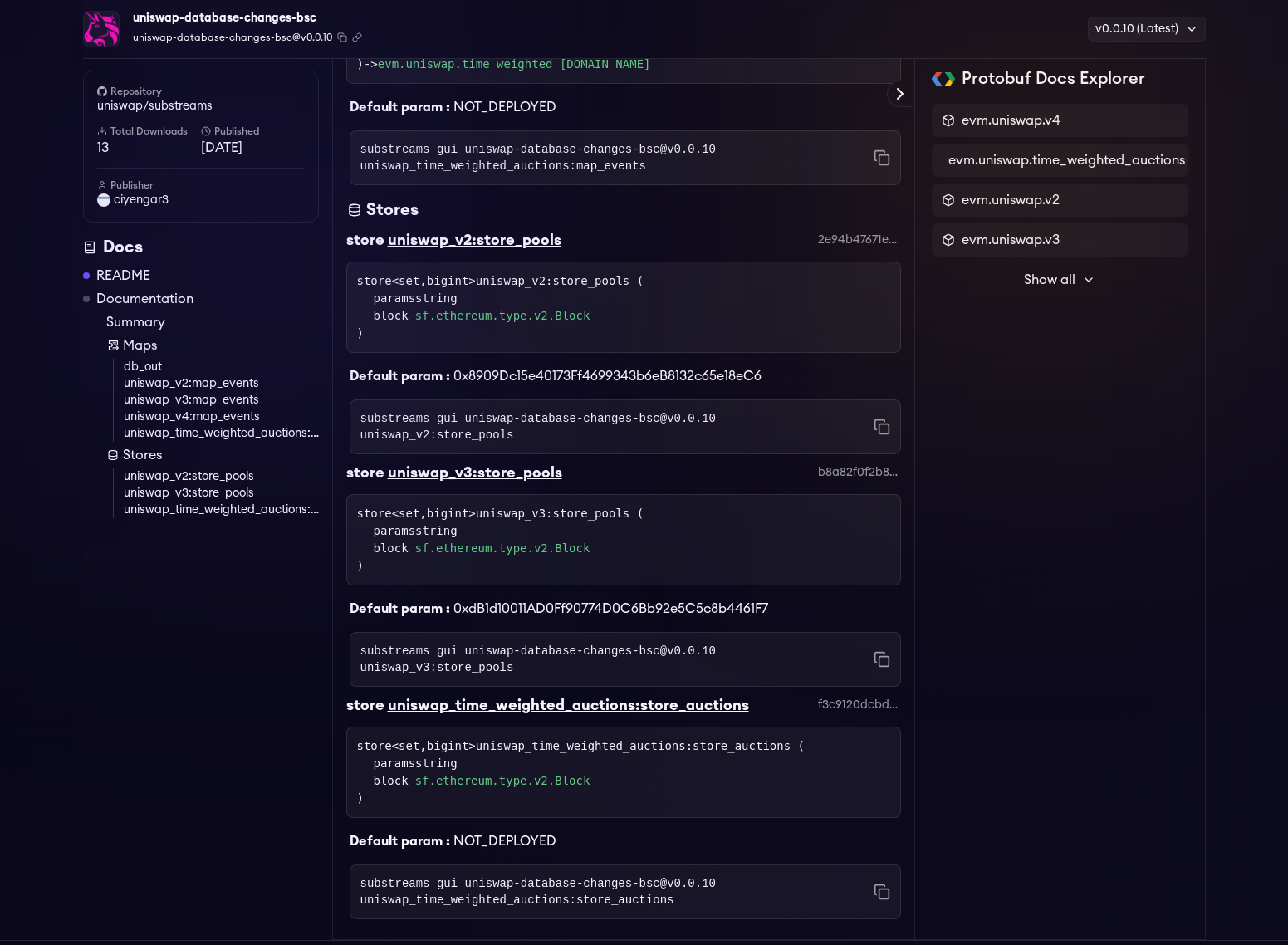
click at [223, 385] on link "uniswap_v2:map_events" at bounding box center [221, 383] width 195 height 17
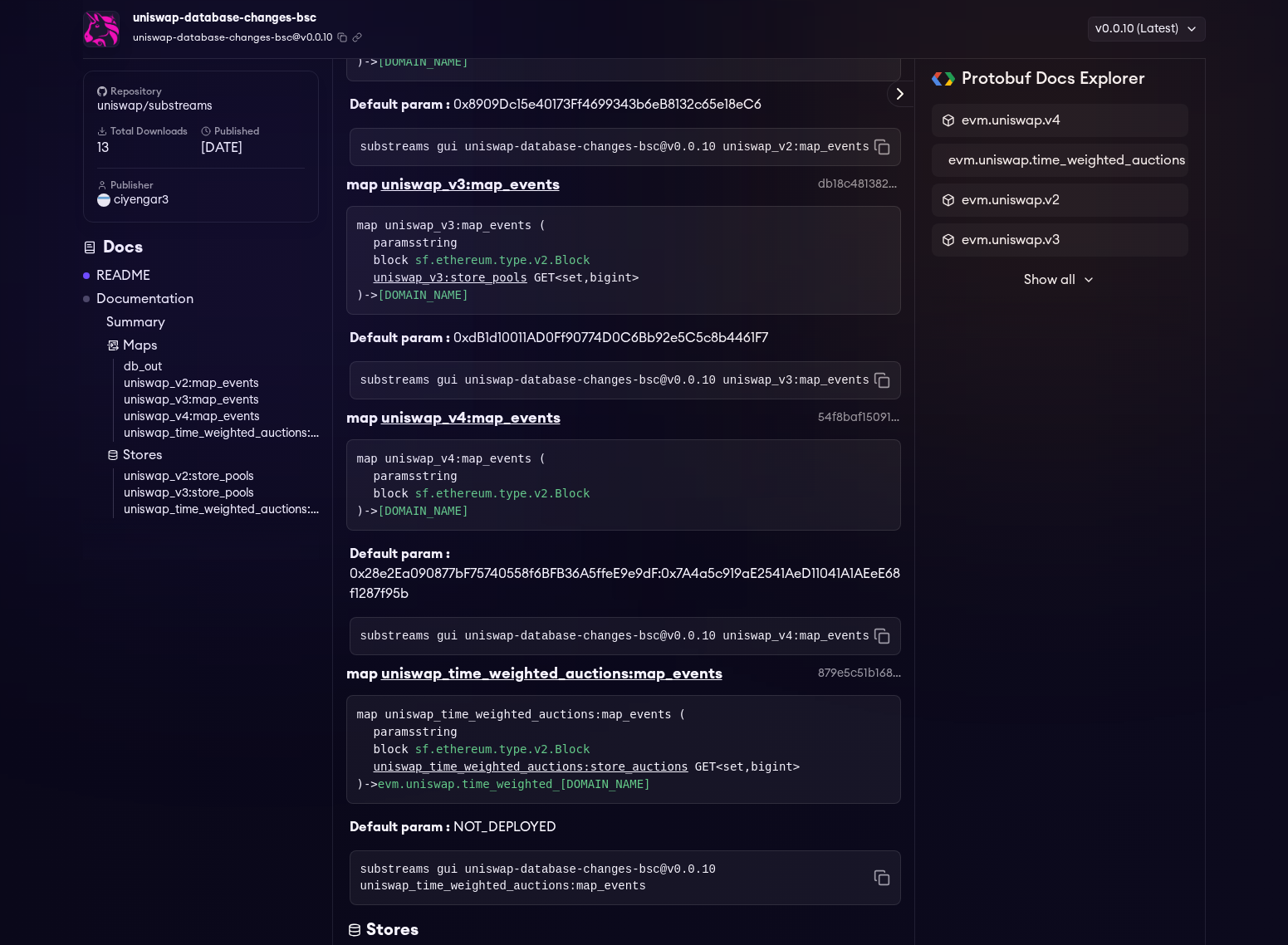
scroll to position [775, 0]
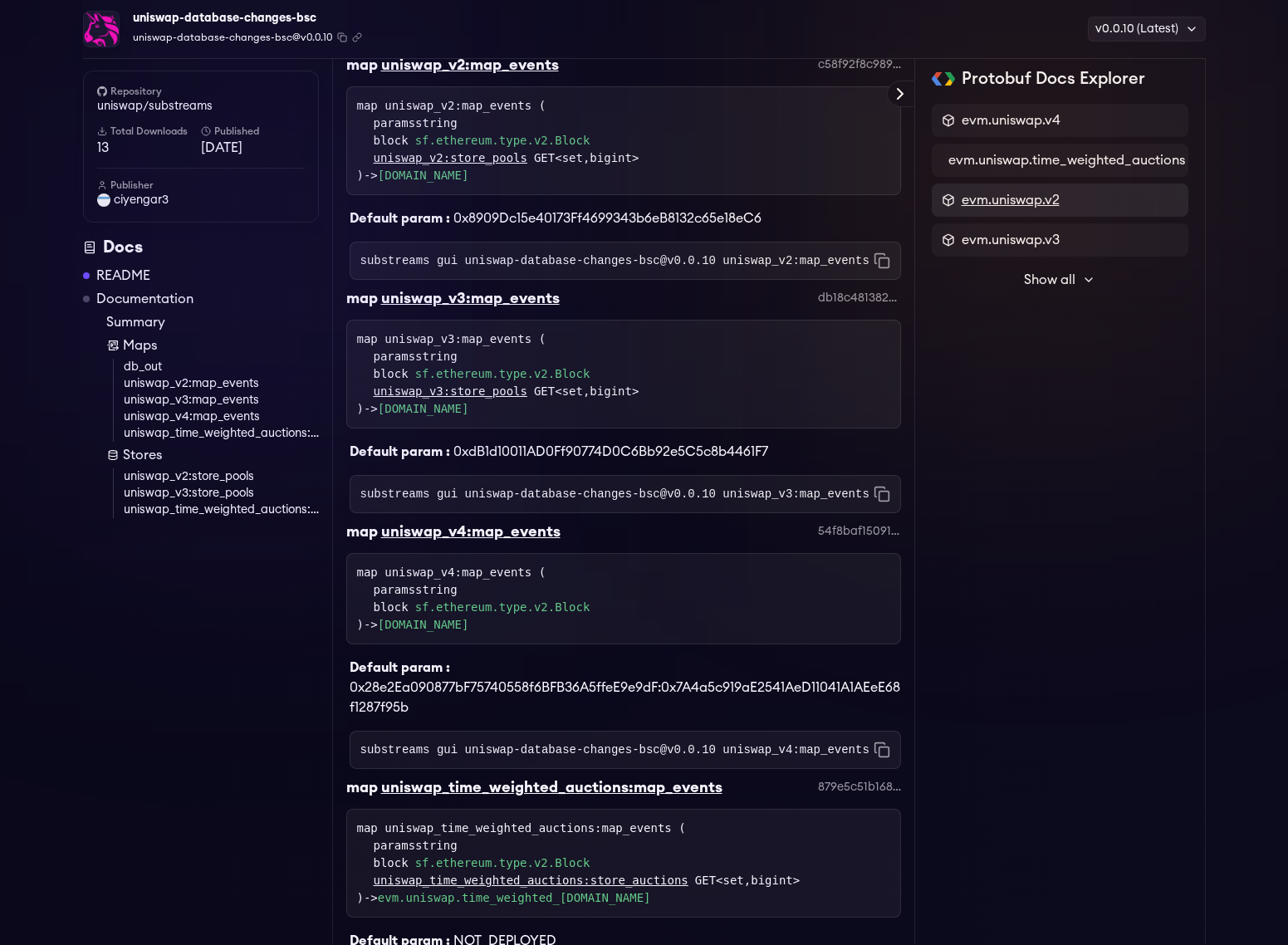
click at [985, 198] on span "evm.uniswap.v2" at bounding box center [1011, 200] width 98 height 20
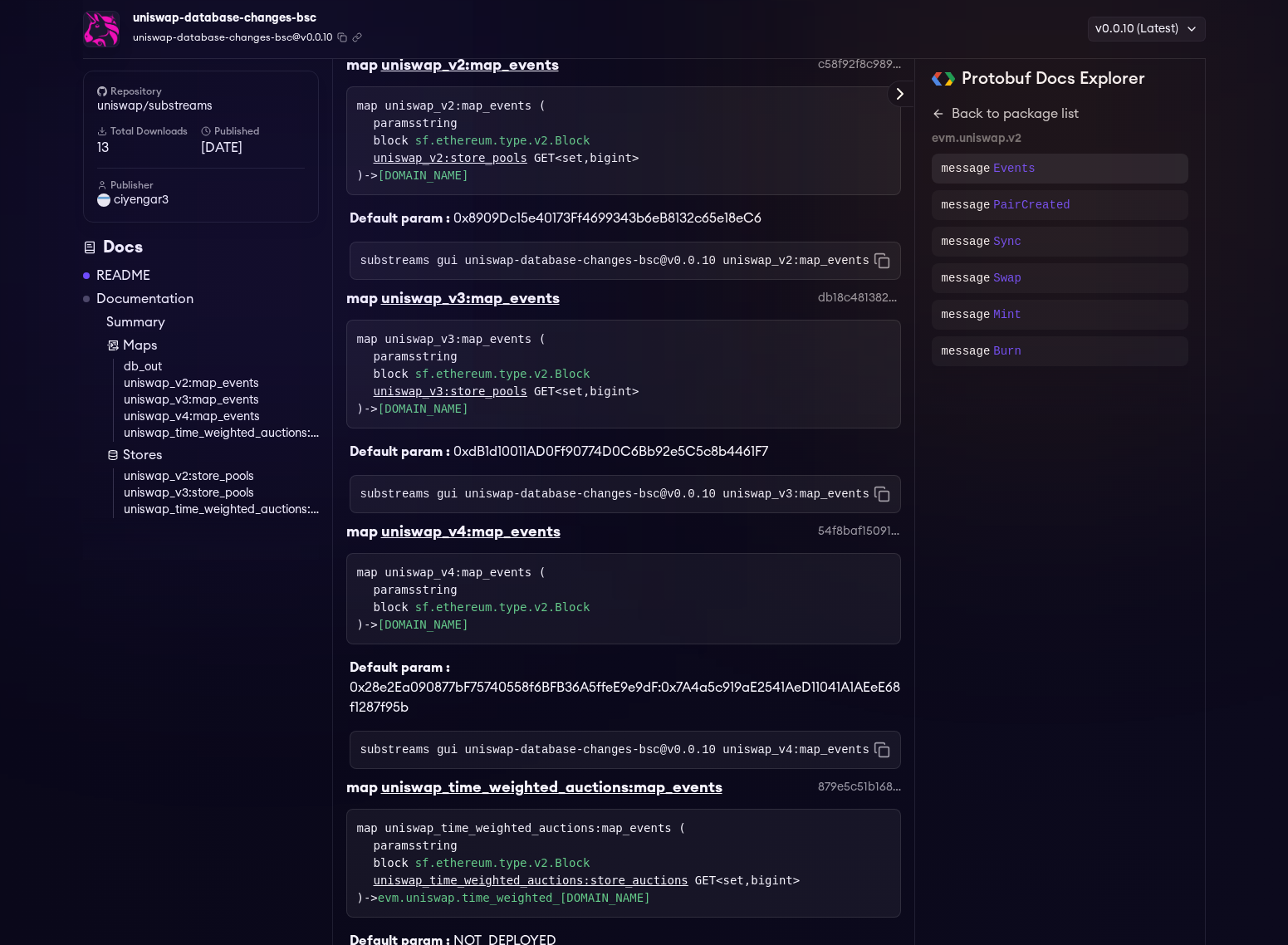
click at [1064, 177] on div "message Events" at bounding box center [1060, 169] width 256 height 30
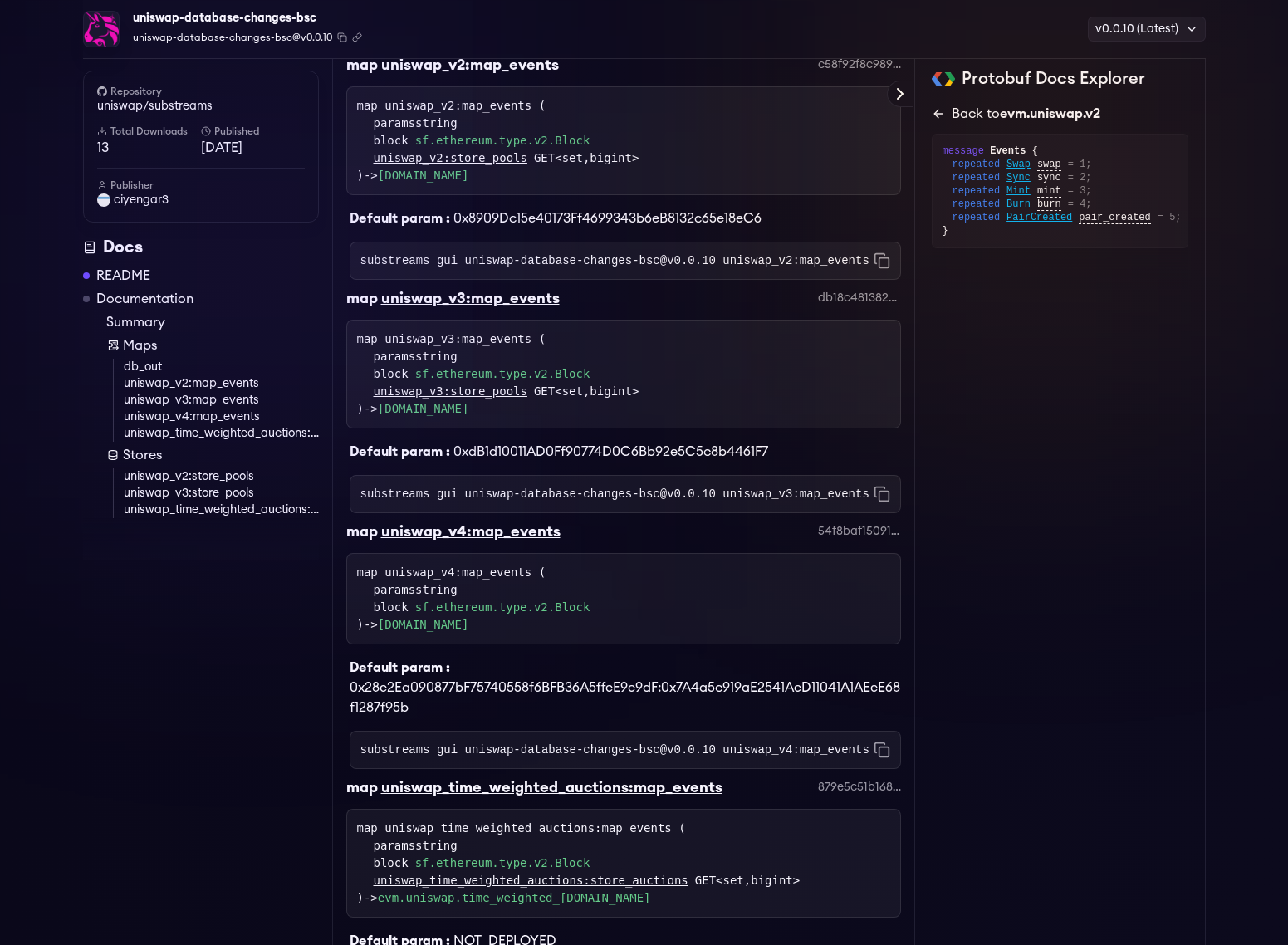
click at [940, 118] on icon at bounding box center [938, 114] width 13 height 13
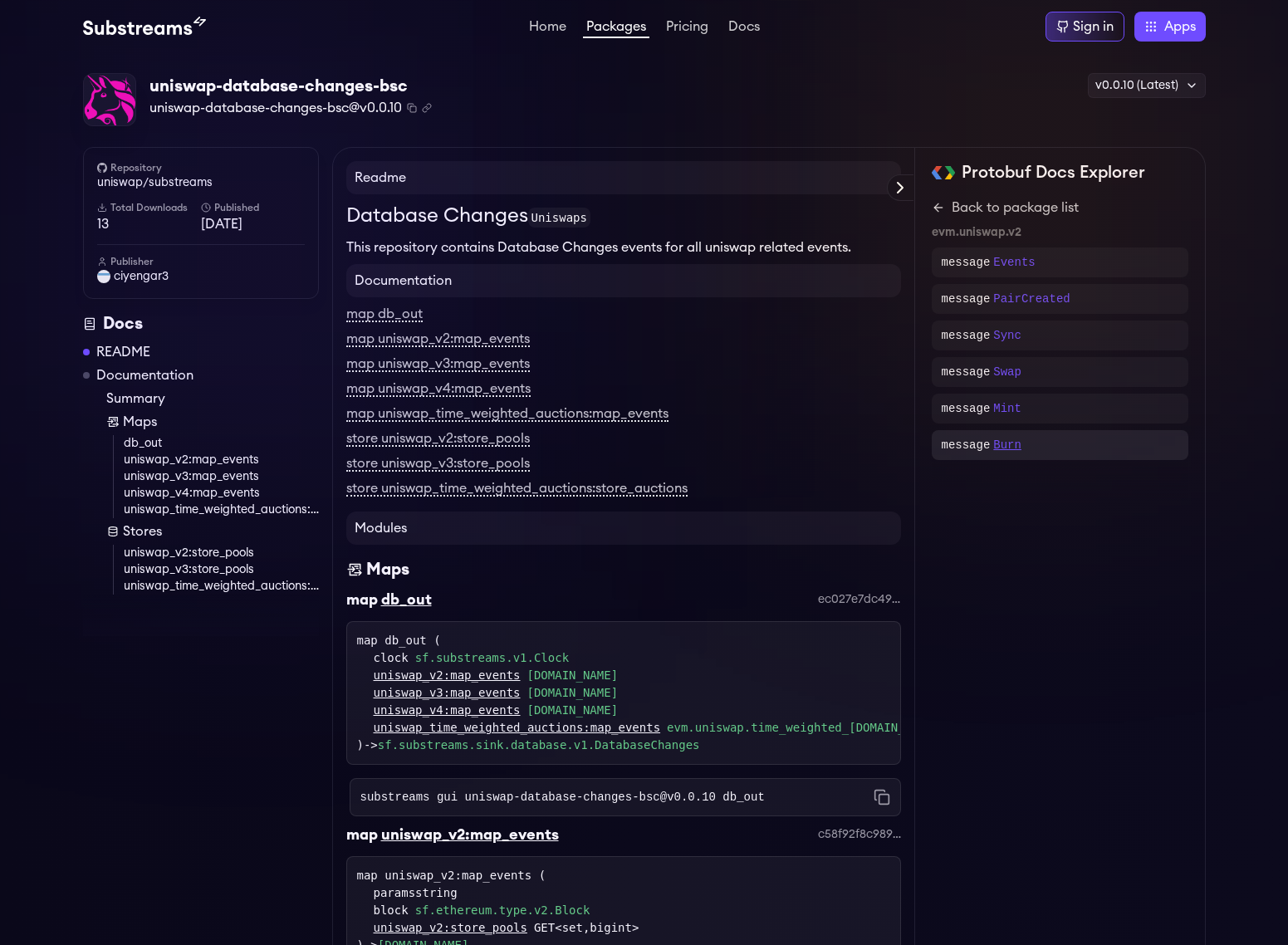
click at [1018, 441] on p "Burn" at bounding box center [1007, 445] width 28 height 17
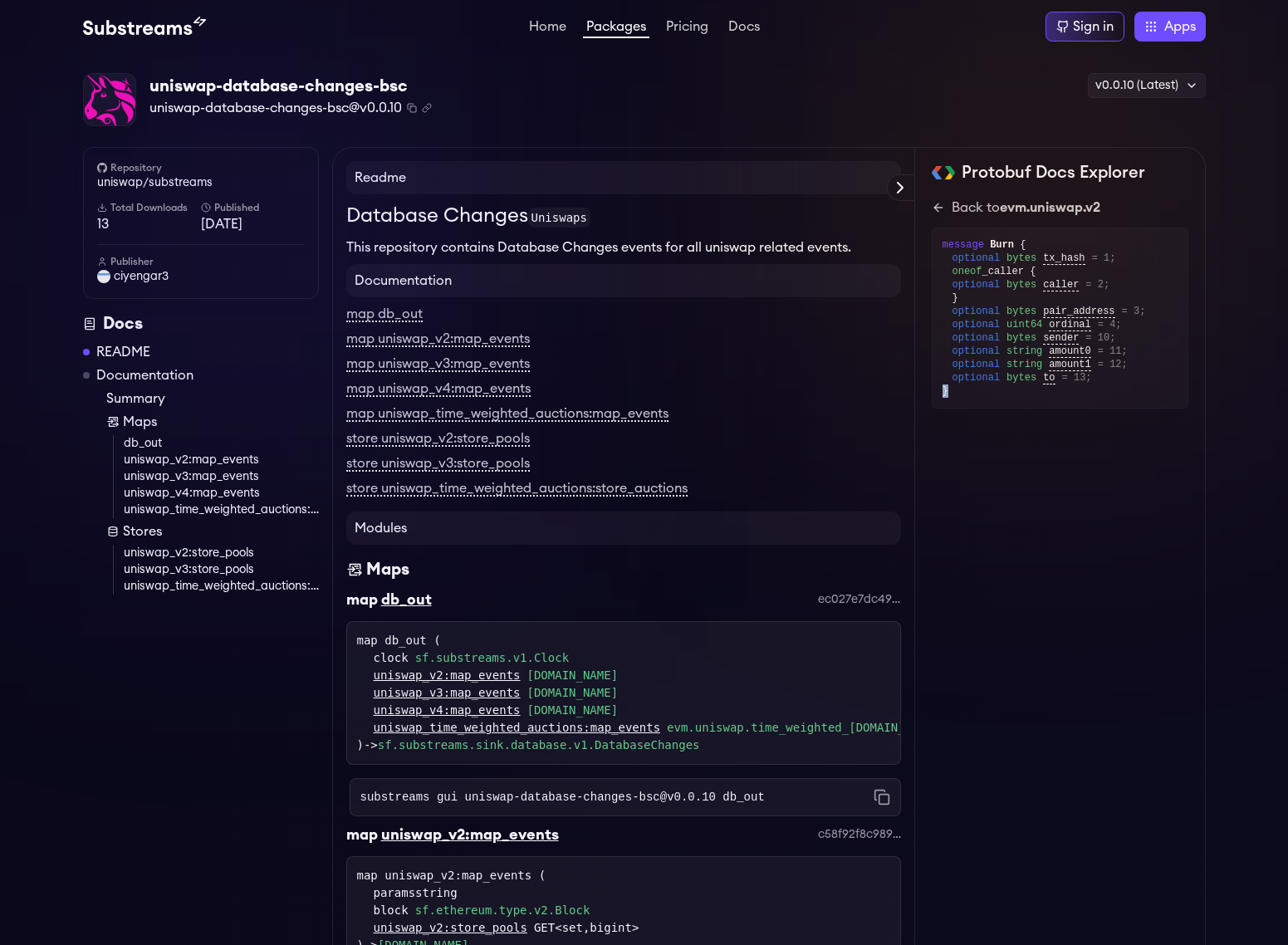
drag, startPoint x: 1063, startPoint y: 372, endPoint x: 1166, endPoint y: 379, distance: 103.2
click at [1166, 379] on div "message Burn { optional bytes tx_hash = 1; oneof _caller { optional bytes calle…" at bounding box center [1060, 317] width 256 height 181
click at [934, 210] on icon at bounding box center [938, 207] width 13 height 13
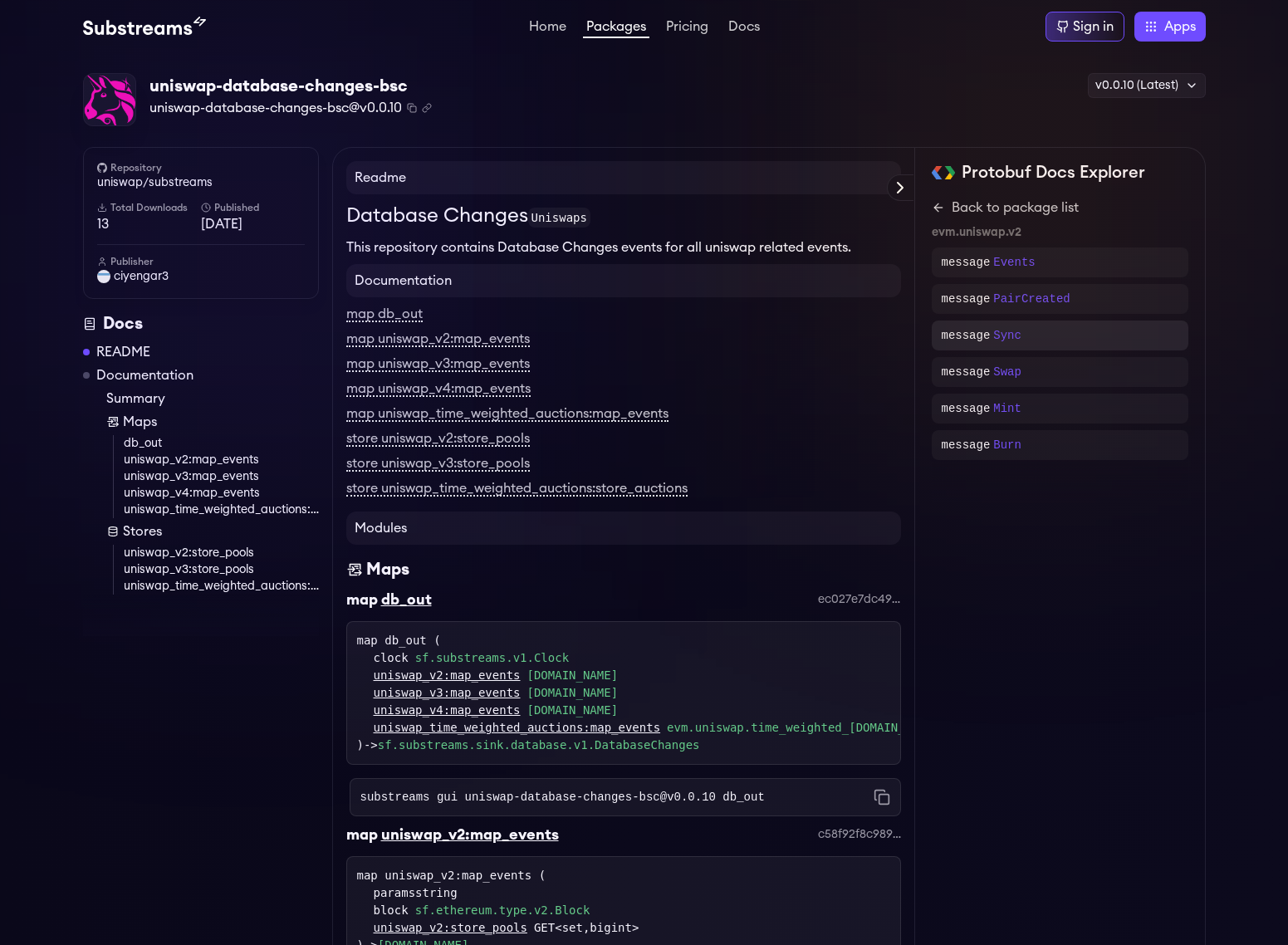
click at [1040, 346] on div "message Sync" at bounding box center [1060, 336] width 256 height 30
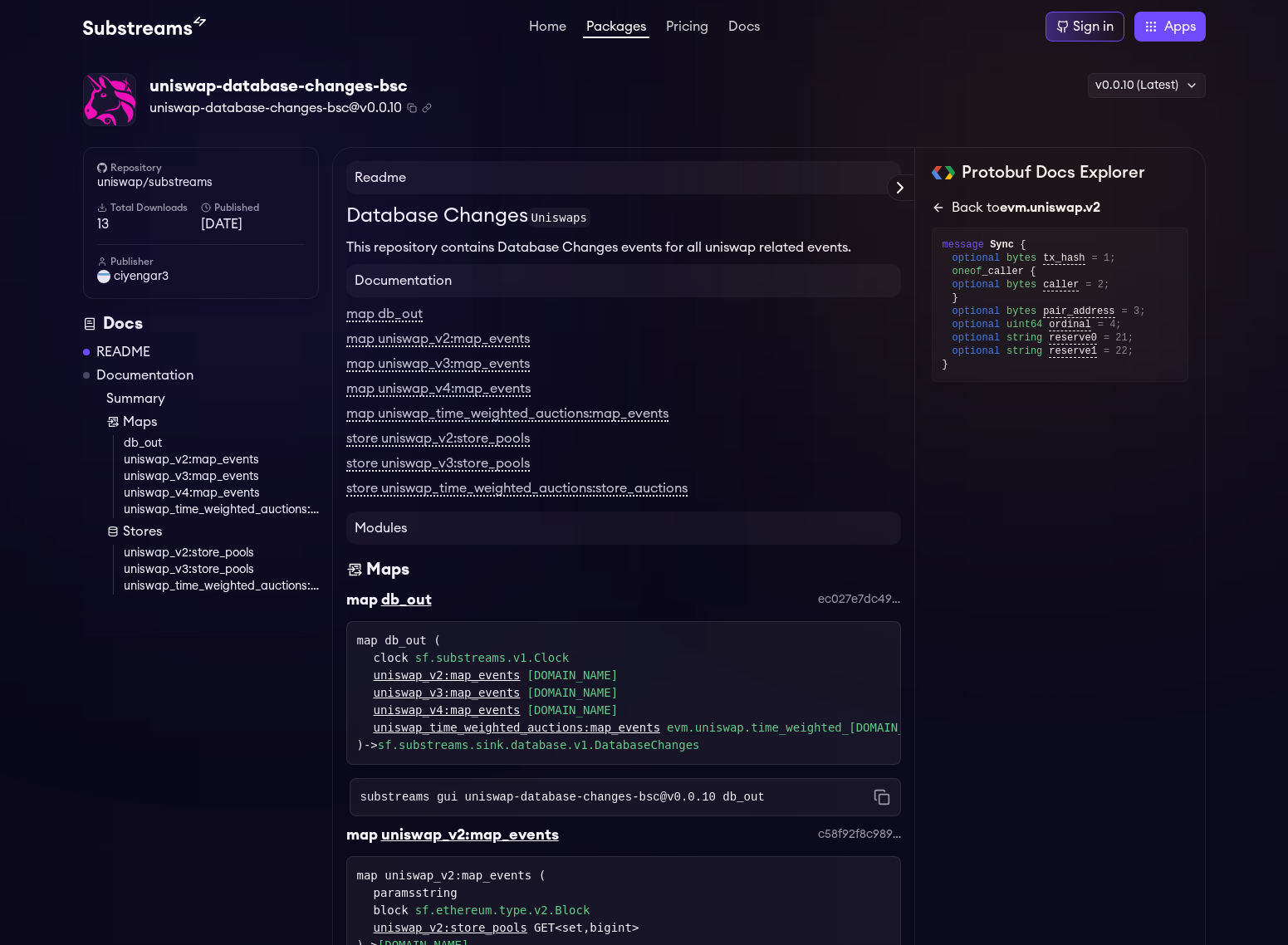
click at [938, 211] on icon at bounding box center [938, 207] width 13 height 13
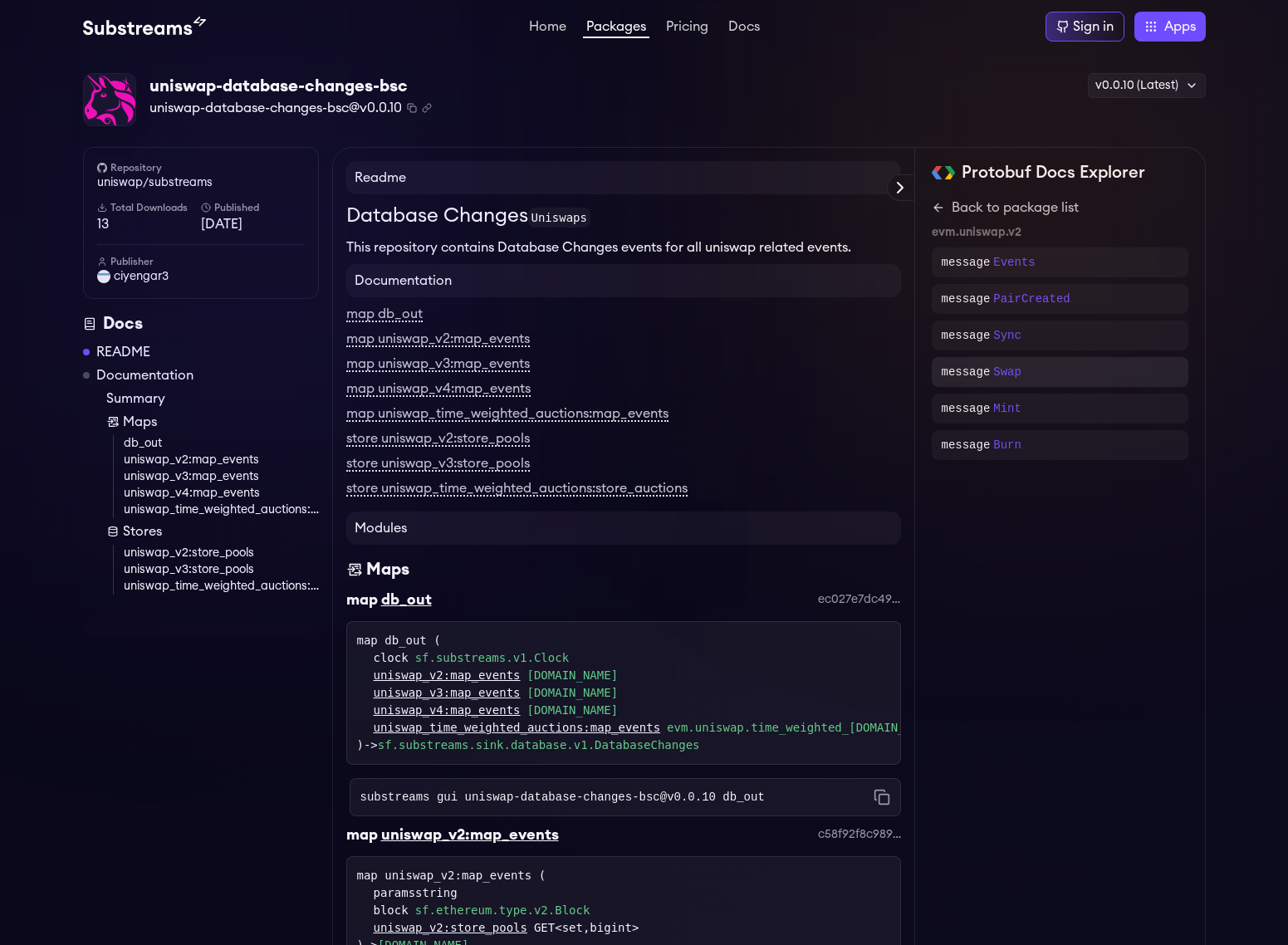
click at [1040, 375] on div "message Swap" at bounding box center [1060, 372] width 237 height 17
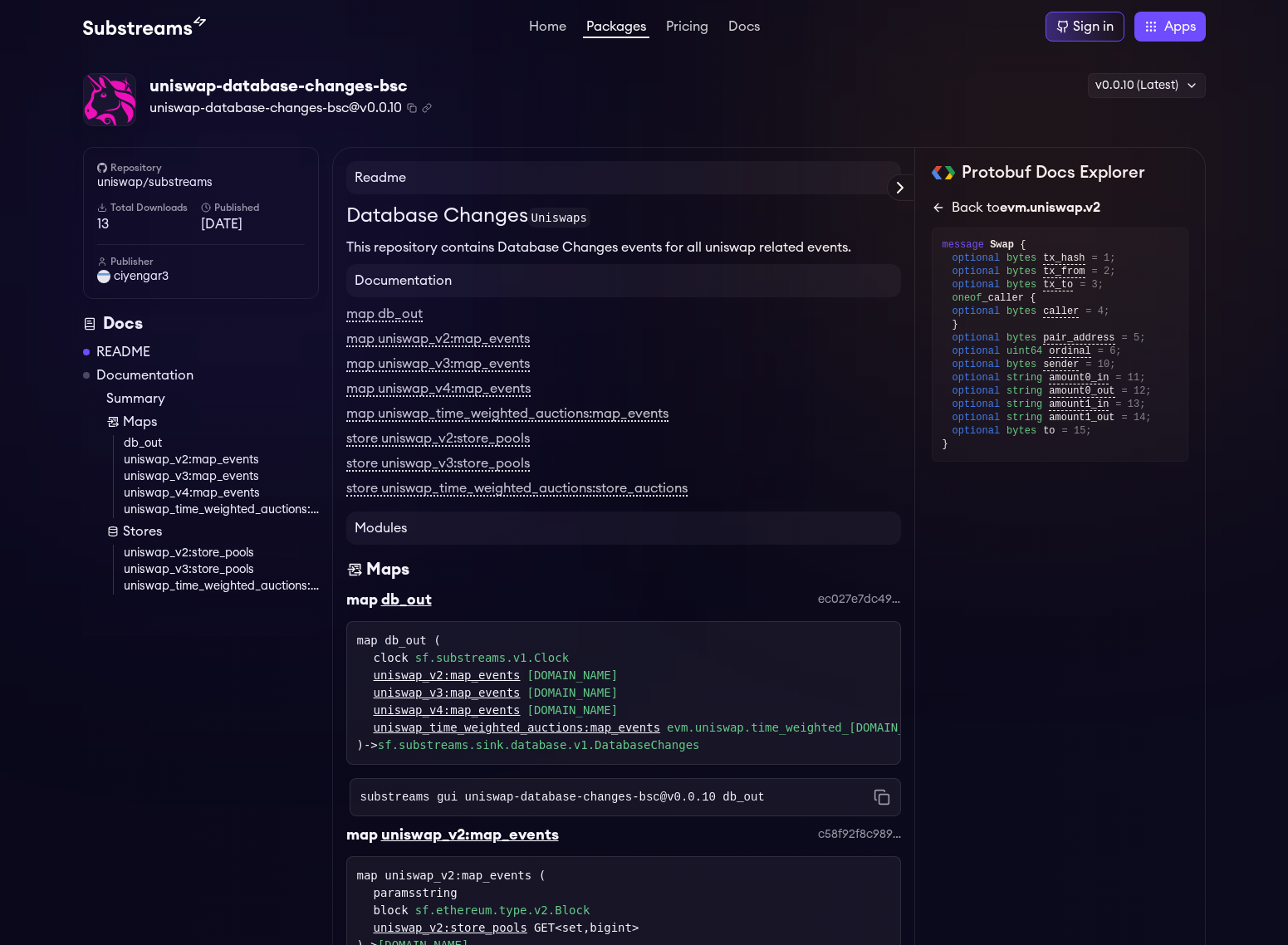
click at [943, 205] on icon at bounding box center [938, 207] width 13 height 13
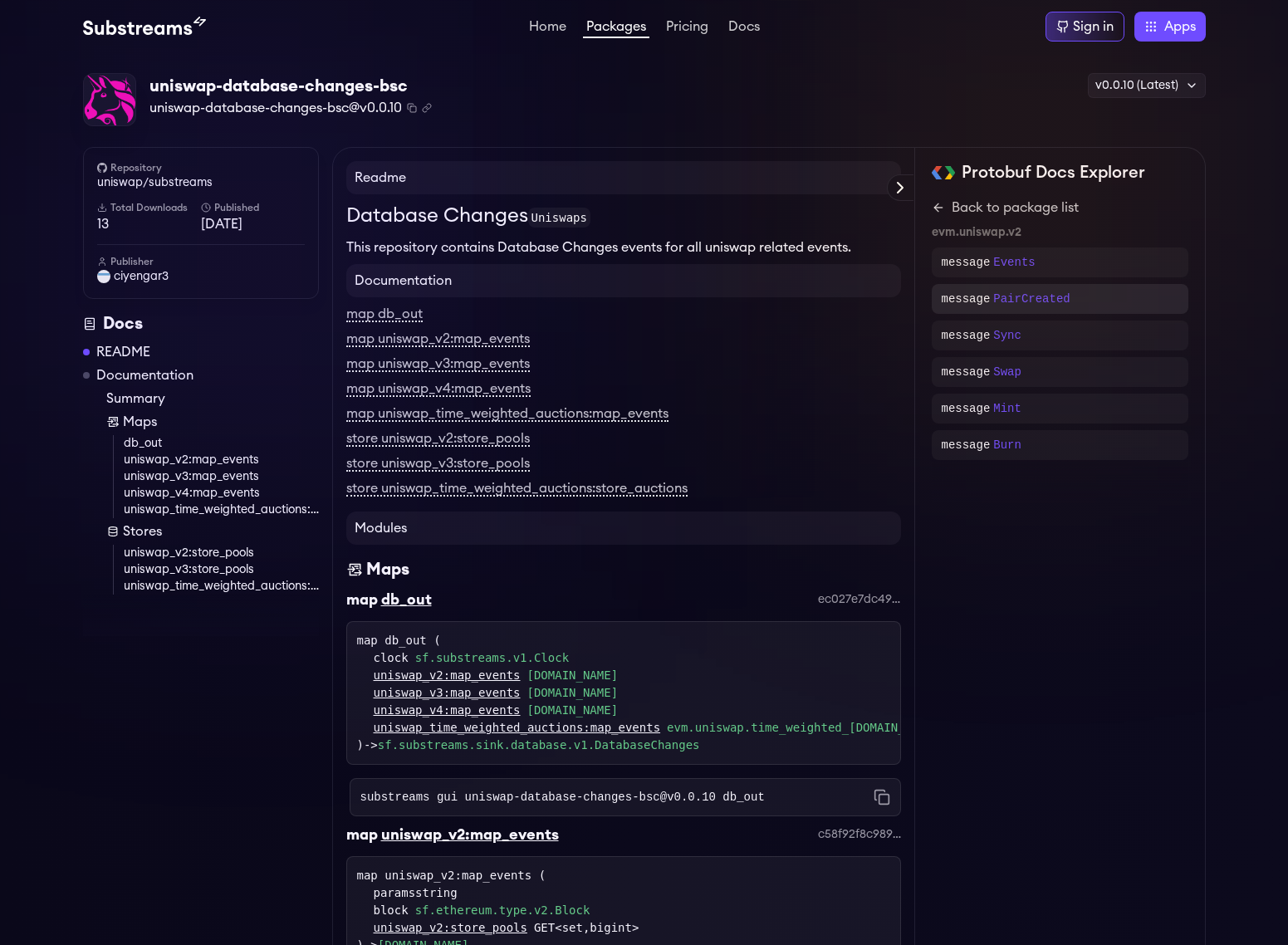
click at [1117, 295] on div "message PairCreated" at bounding box center [1060, 298] width 237 height 17
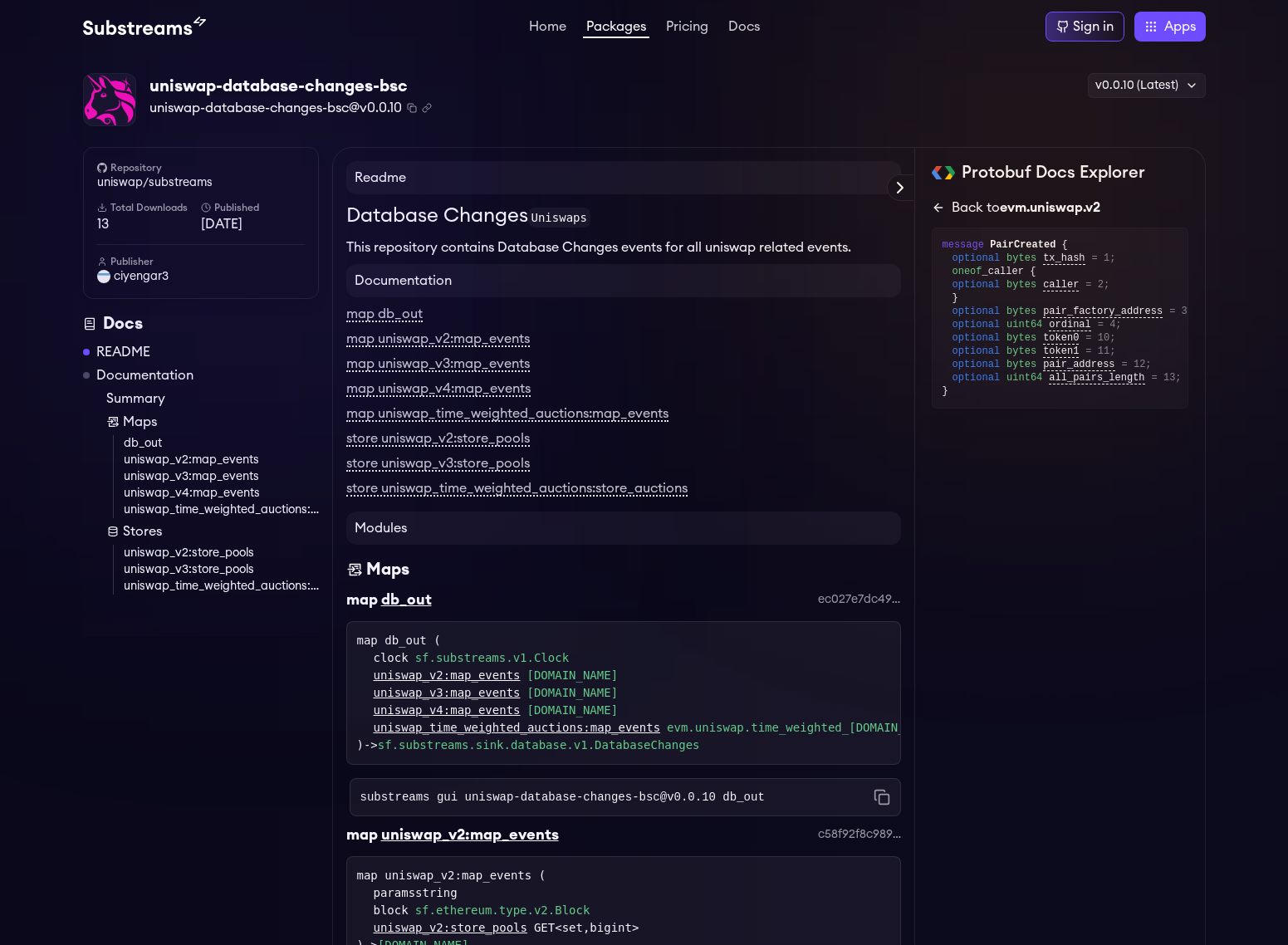
click at [945, 212] on link "Back to evm.uniswap.v2" at bounding box center [1060, 207] width 256 height 20
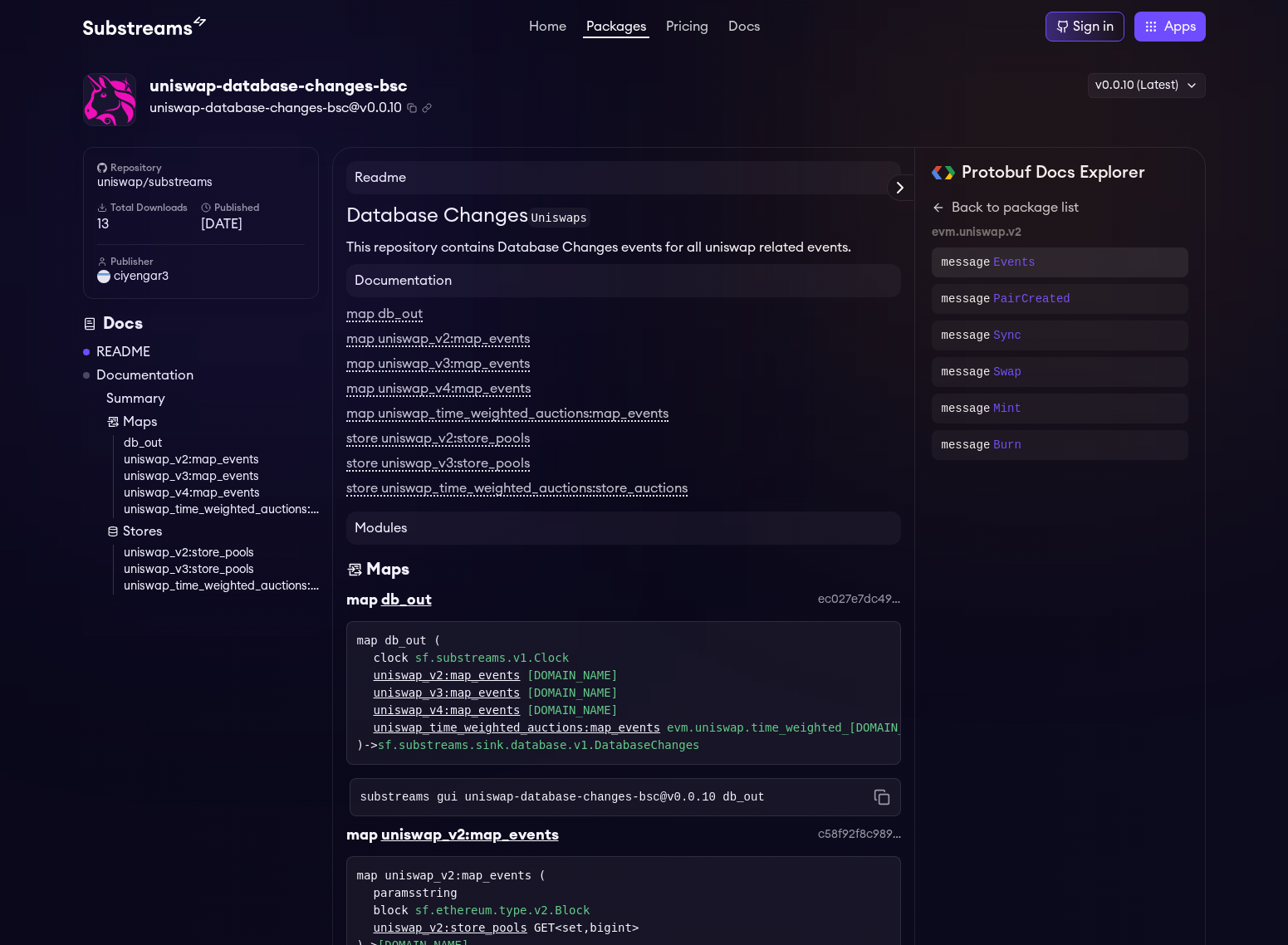
click at [1055, 248] on div "message Events" at bounding box center [1060, 262] width 256 height 30
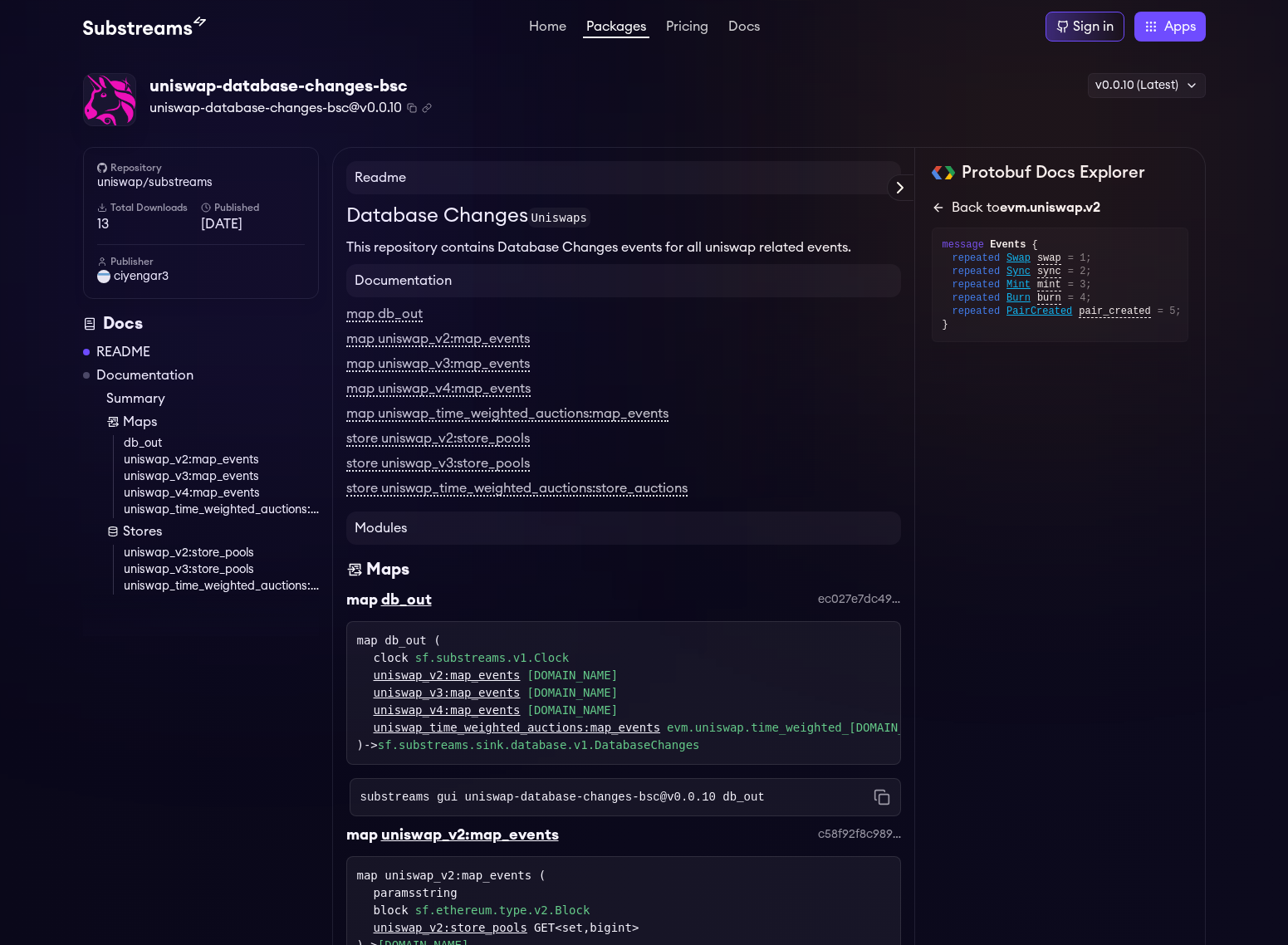
click at [938, 213] on icon at bounding box center [938, 207] width 13 height 13
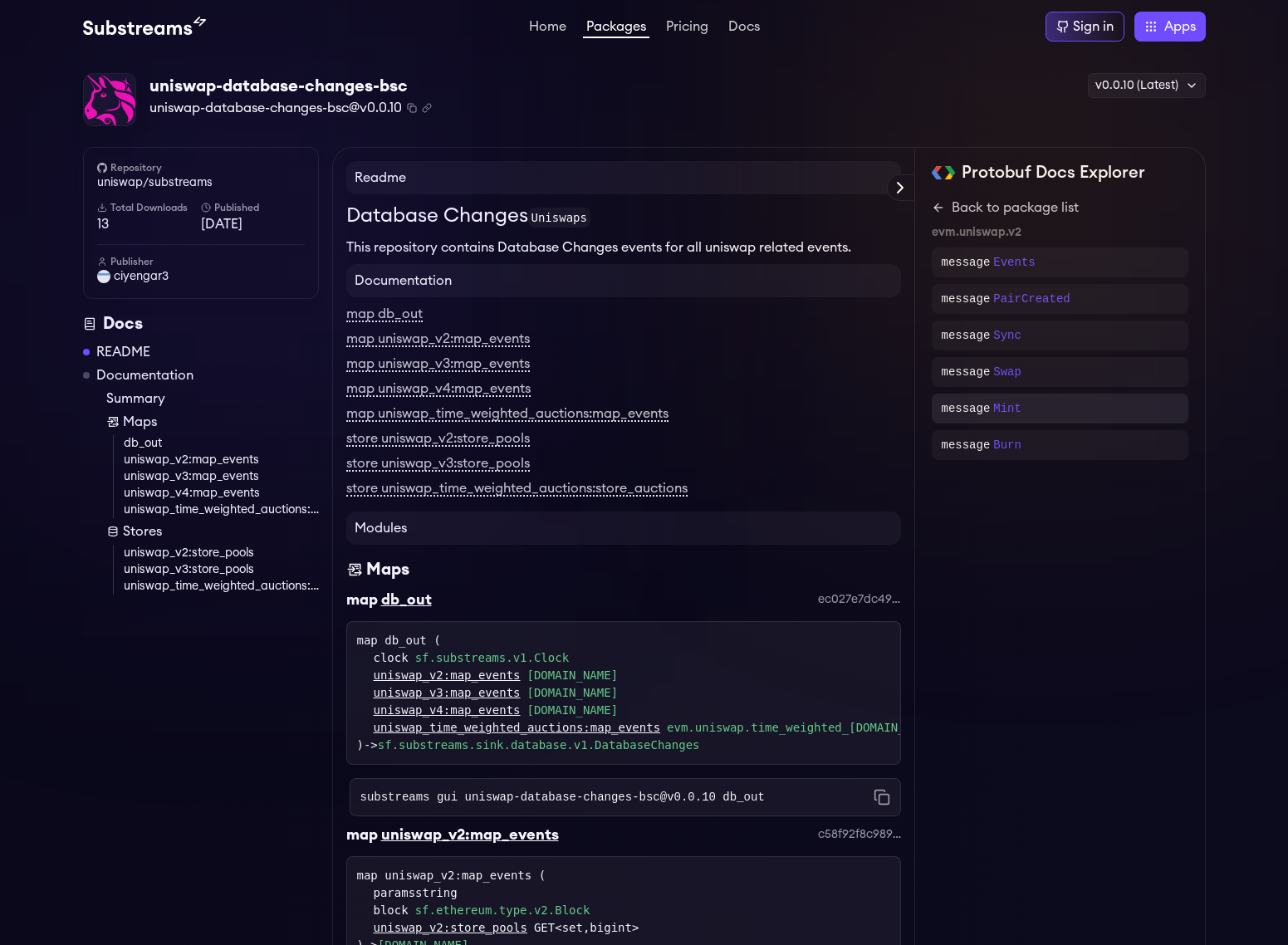
click at [1074, 396] on div "message Mint" at bounding box center [1060, 408] width 256 height 30
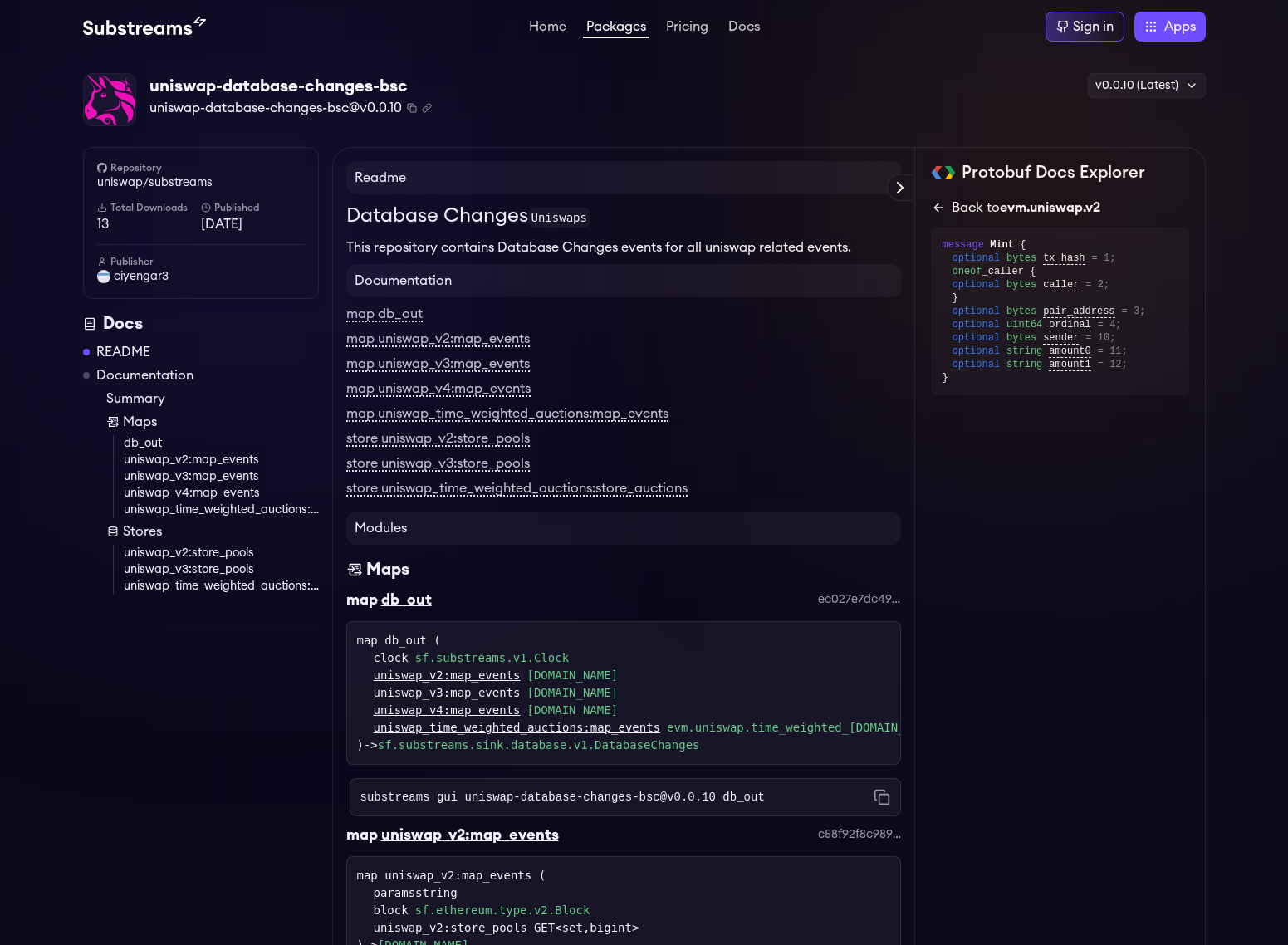
click at [941, 212] on icon at bounding box center [938, 207] width 13 height 13
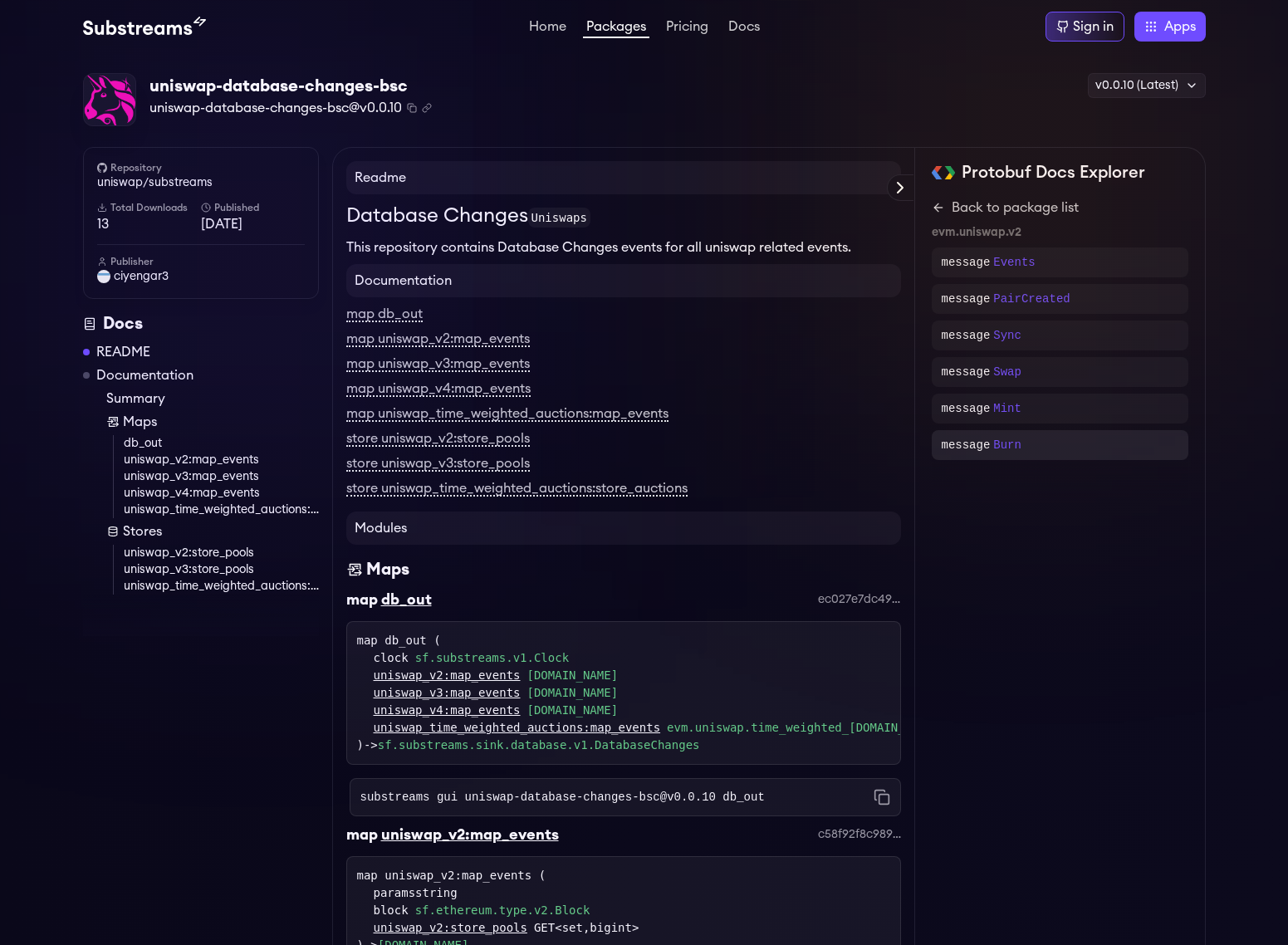
click at [1036, 441] on div "message Burn" at bounding box center [1060, 445] width 237 height 17
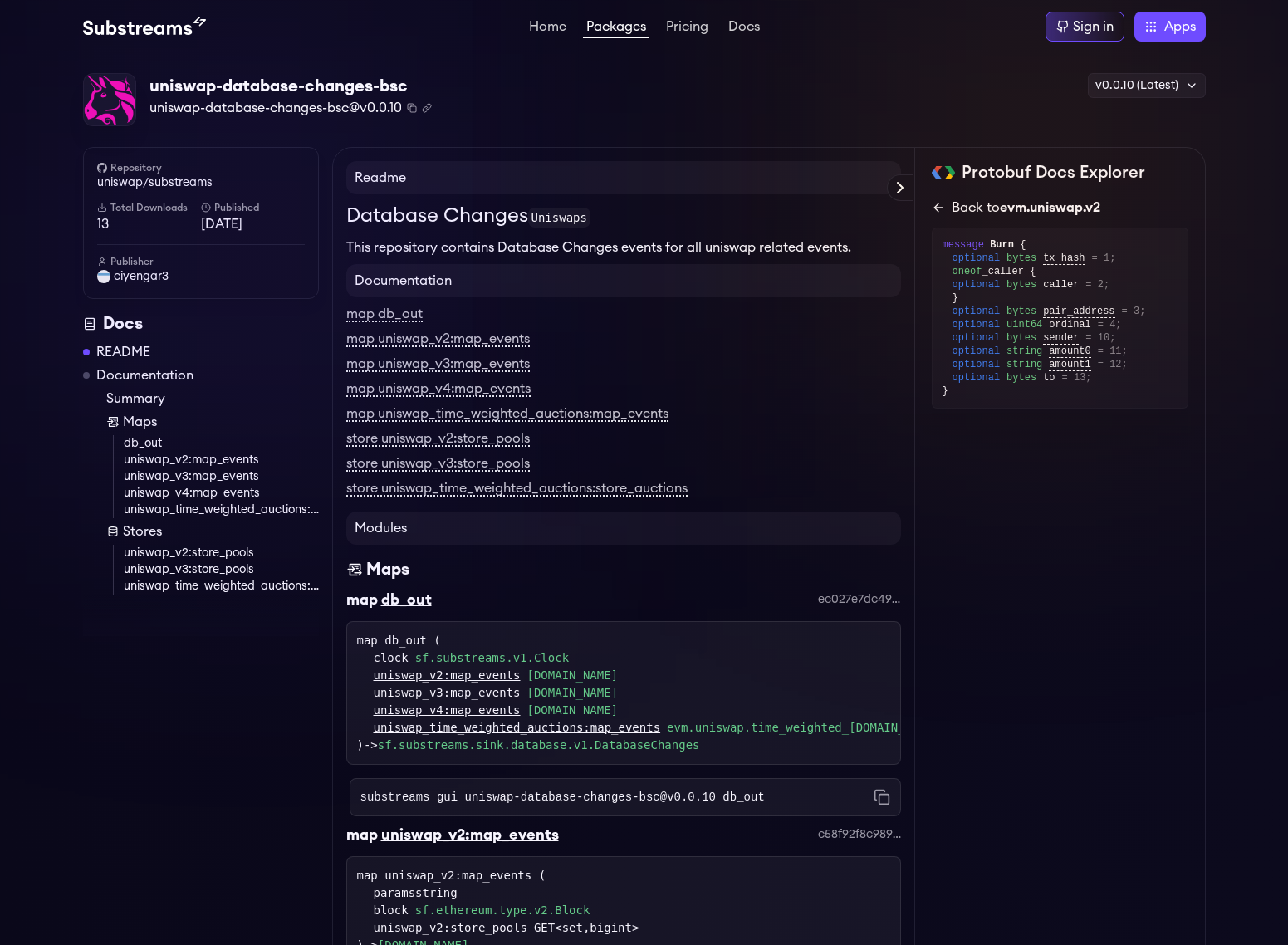
click at [939, 206] on icon at bounding box center [938, 207] width 13 height 13
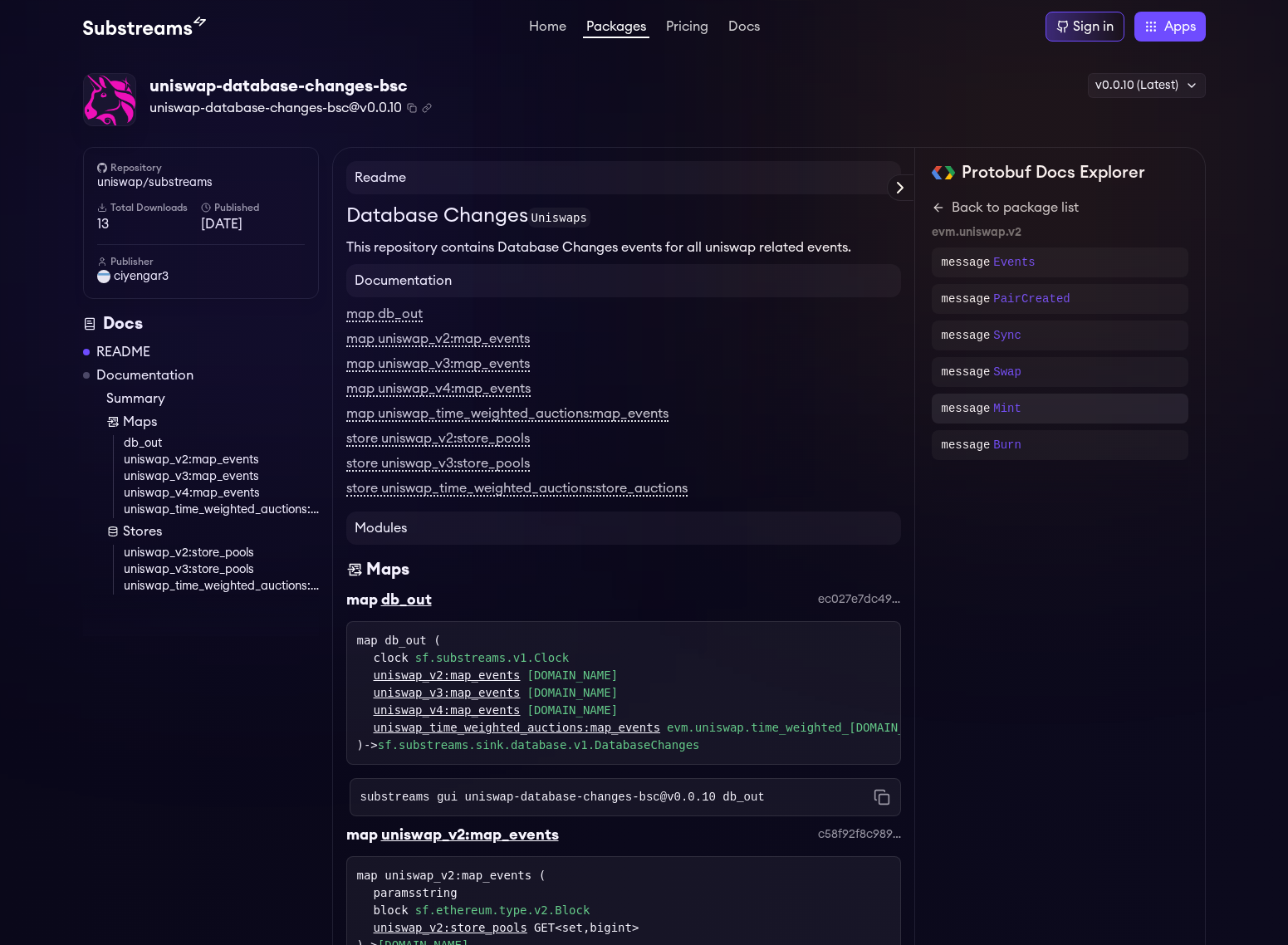
click at [1075, 393] on div "message Mint" at bounding box center [1060, 408] width 256 height 30
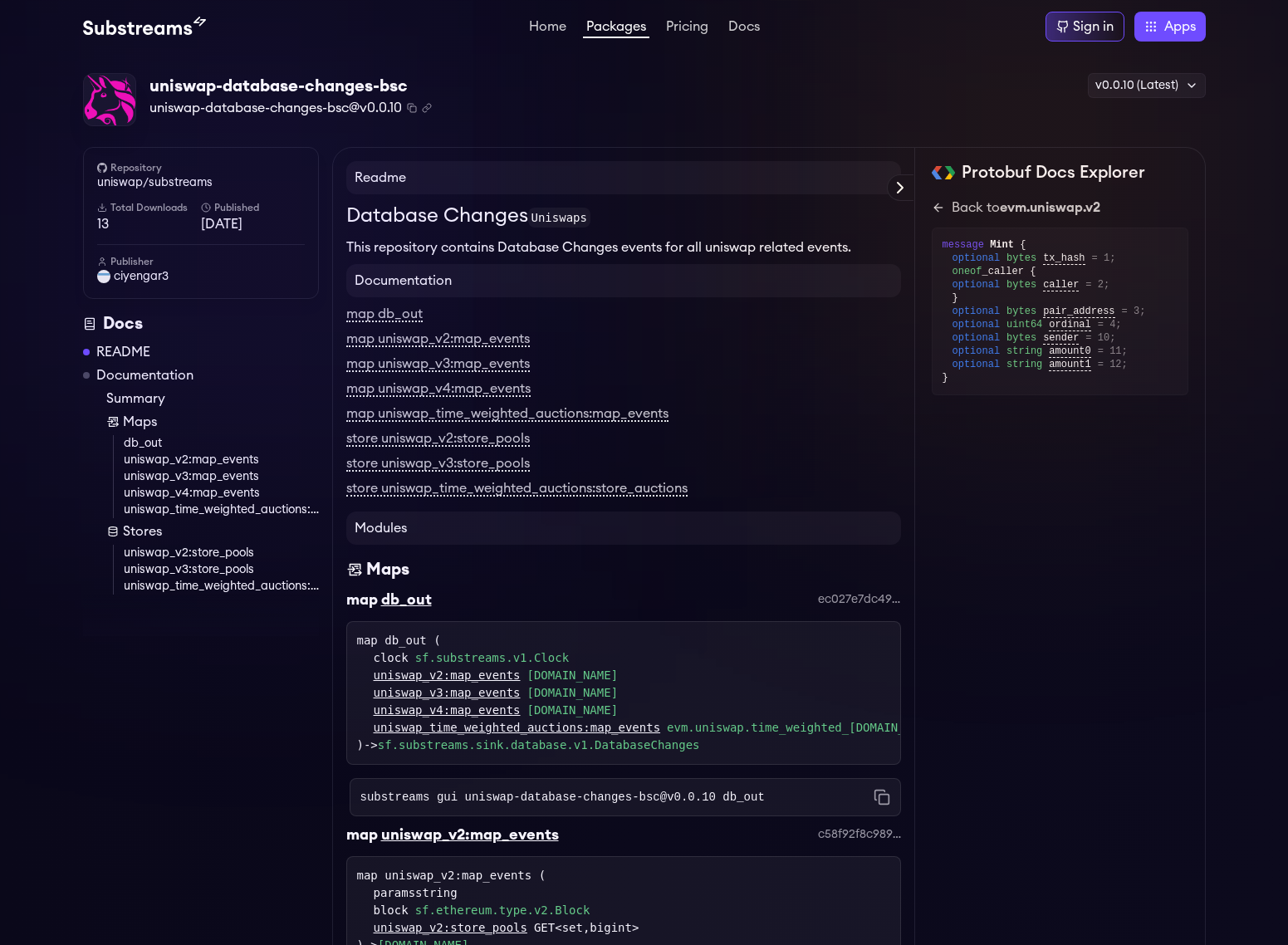
click at [938, 218] on div "Back to evm.uniswap.v2 message Mint { optional bytes tx_hash = 1; oneof _caller…" at bounding box center [1060, 296] width 256 height 198
click at [938, 209] on icon at bounding box center [938, 207] width 13 height 13
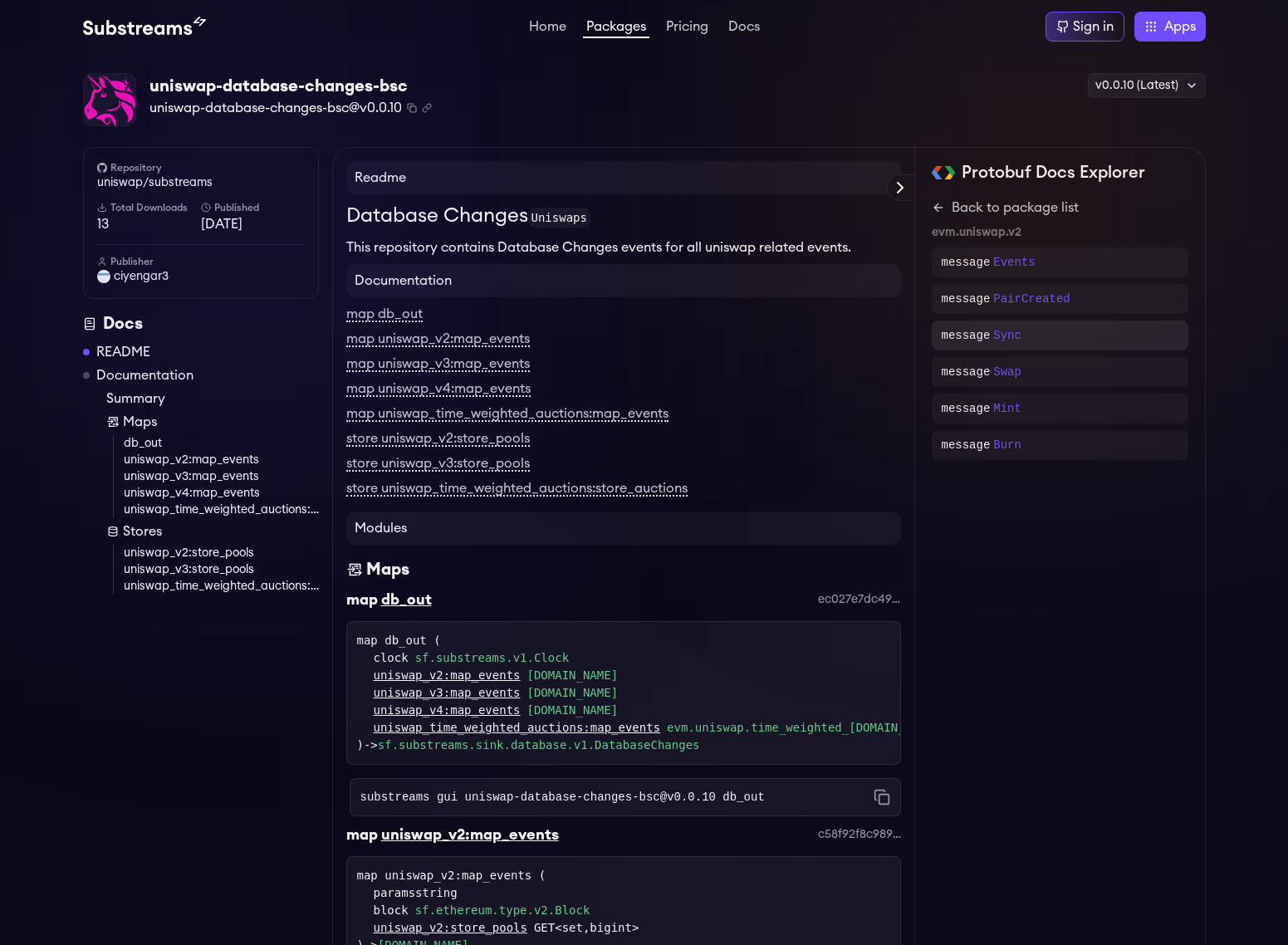
click at [1088, 342] on div "message Sync" at bounding box center [1060, 335] width 237 height 17
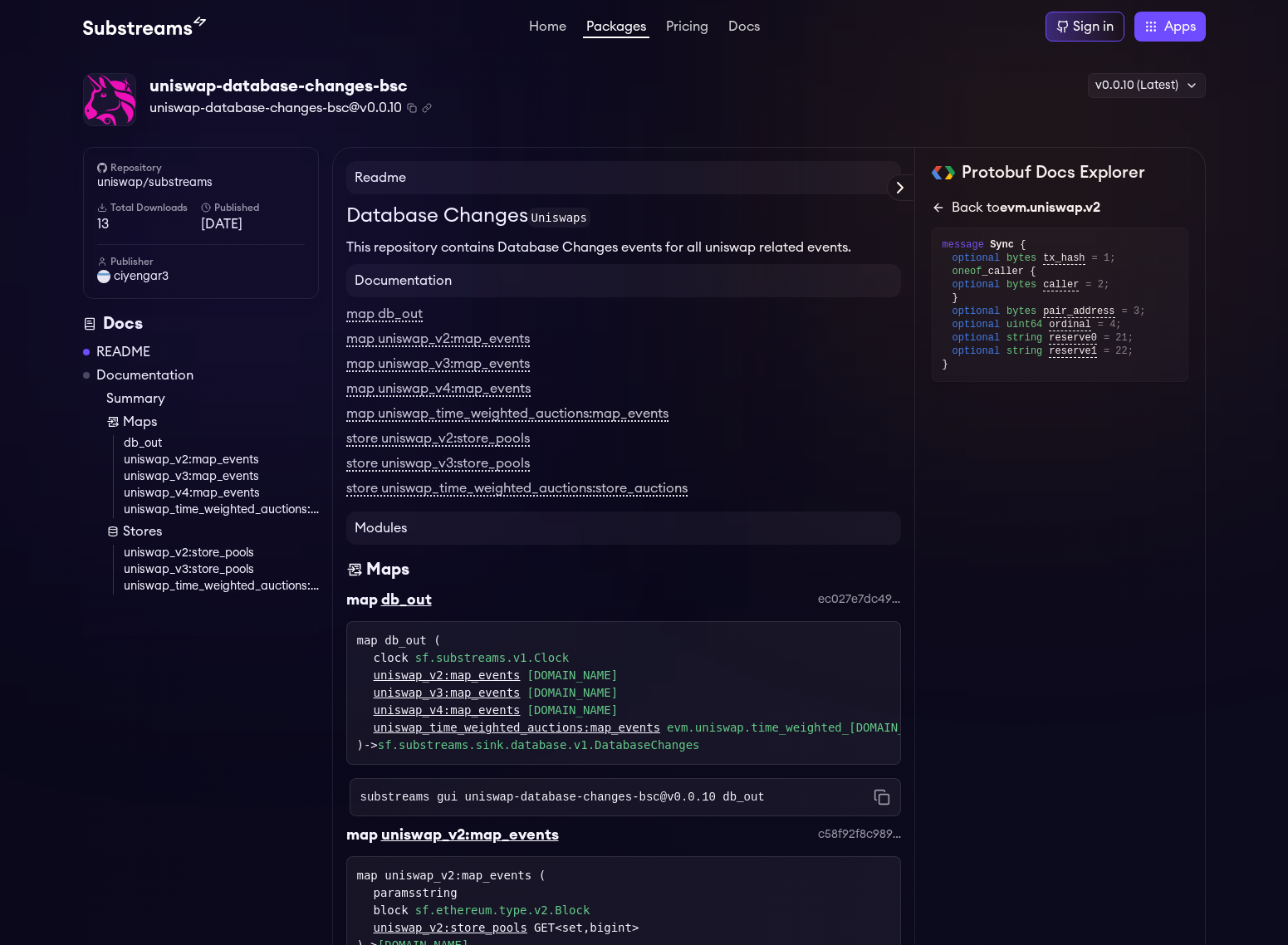
click at [943, 216] on link "Back to evm.uniswap.v2" at bounding box center [1060, 207] width 256 height 20
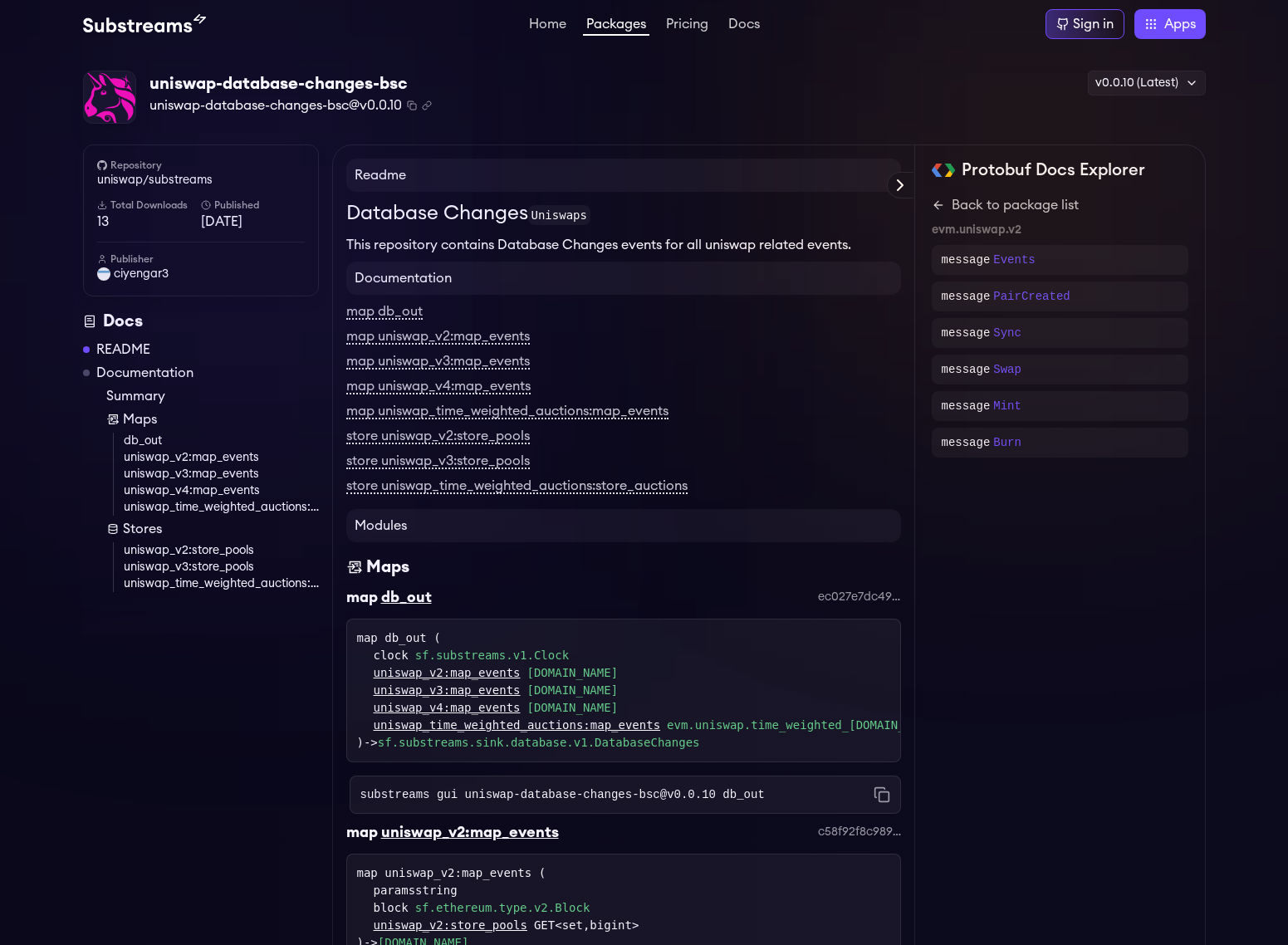
scroll to position [2, 0]
